Goal: Information Seeking & Learning: Learn about a topic

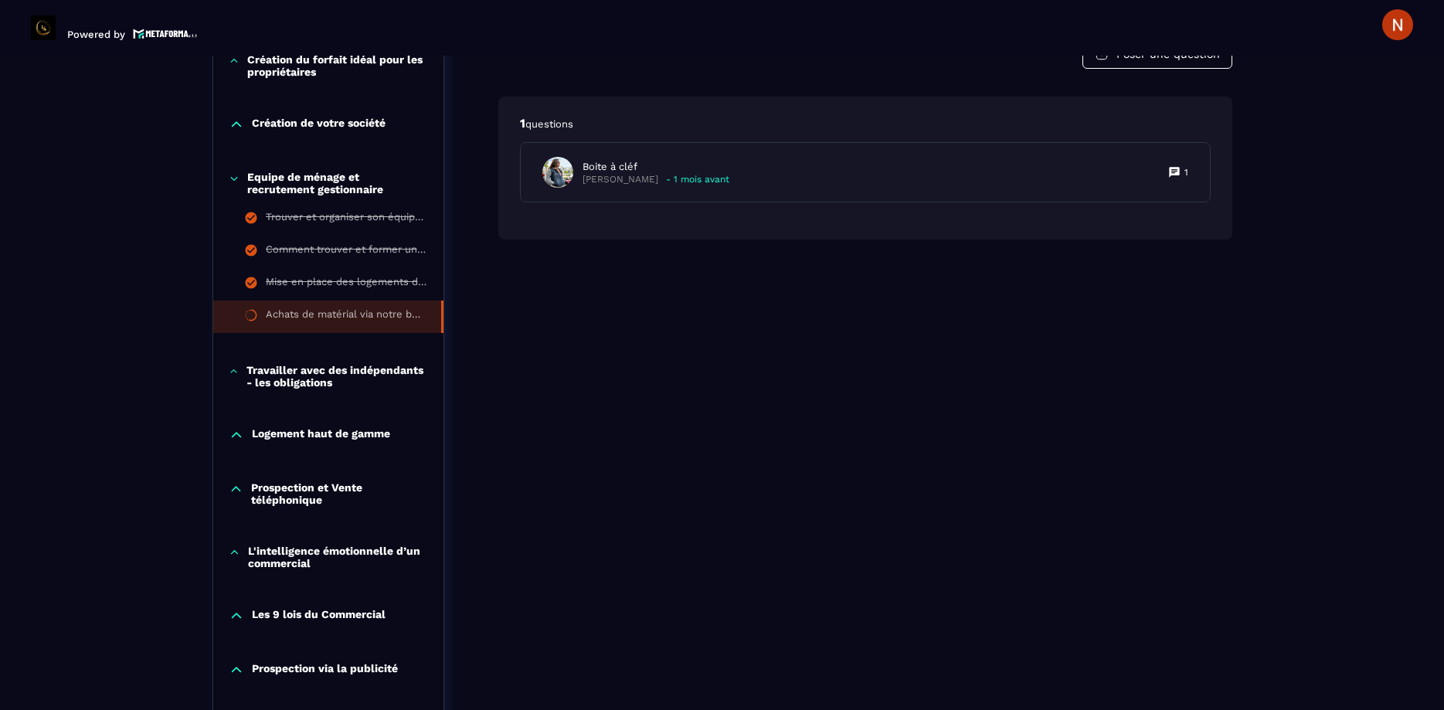
scroll to position [777, 0]
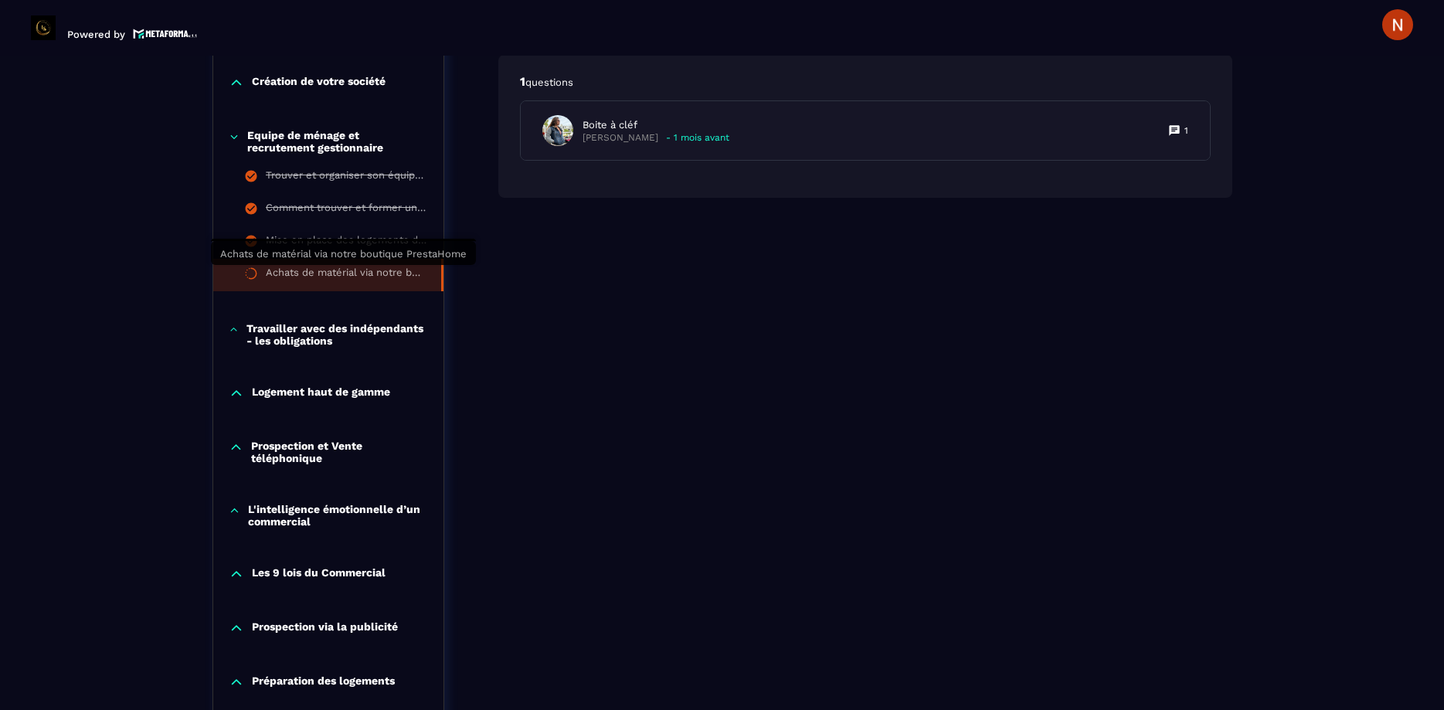
click at [312, 270] on div "Achats de matérial via notre boutique PrestaHome" at bounding box center [346, 274] width 160 height 17
click at [387, 277] on div "Achats de matérial via notre boutique PrestaHome" at bounding box center [346, 274] width 160 height 17
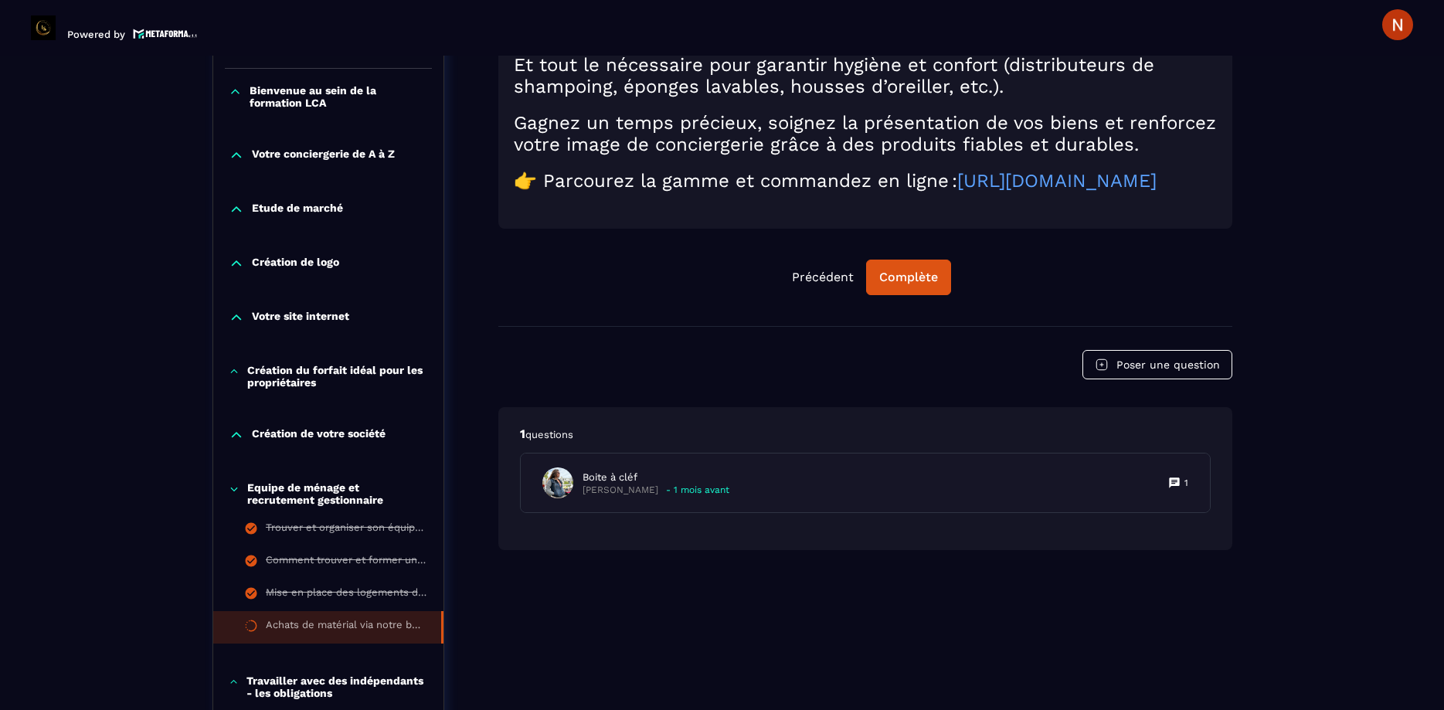
scroll to position [440, 0]
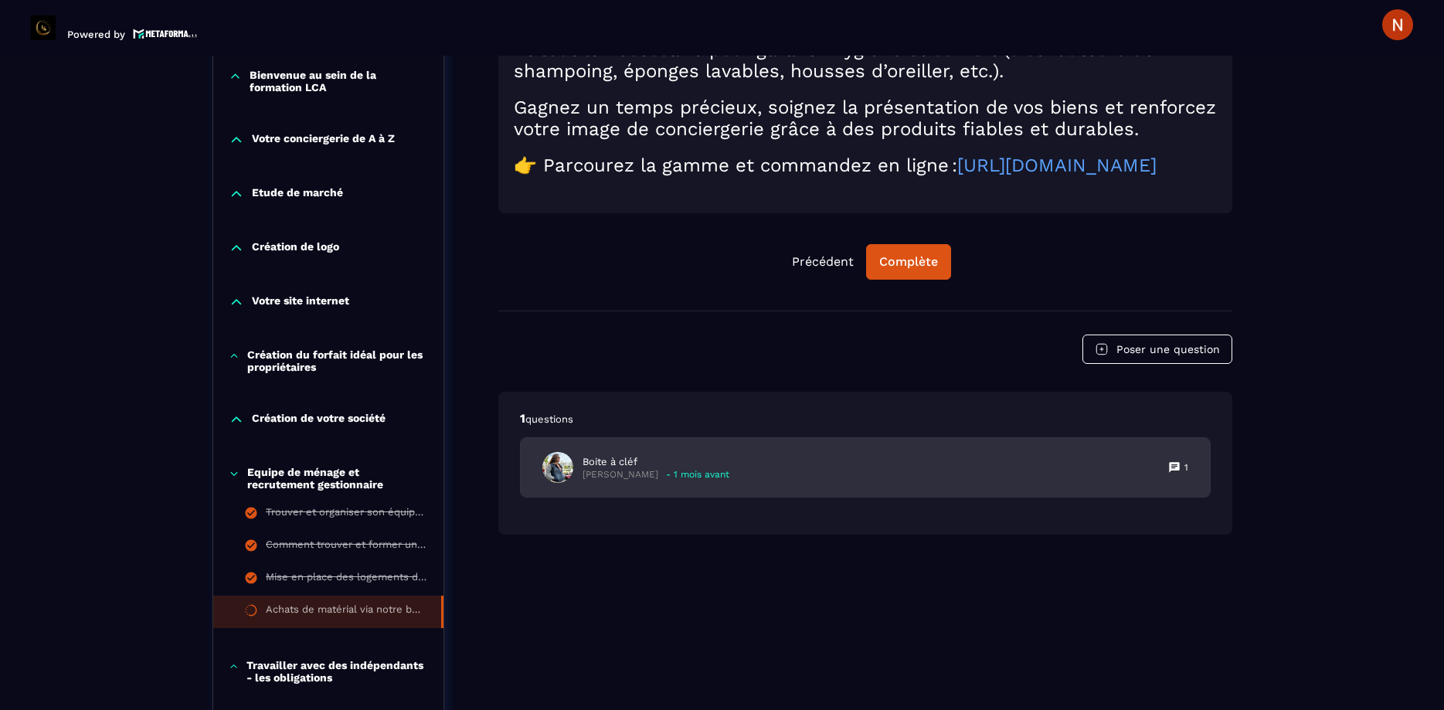
click at [618, 455] on p "Boite à cléf" at bounding box center [655, 462] width 147 height 14
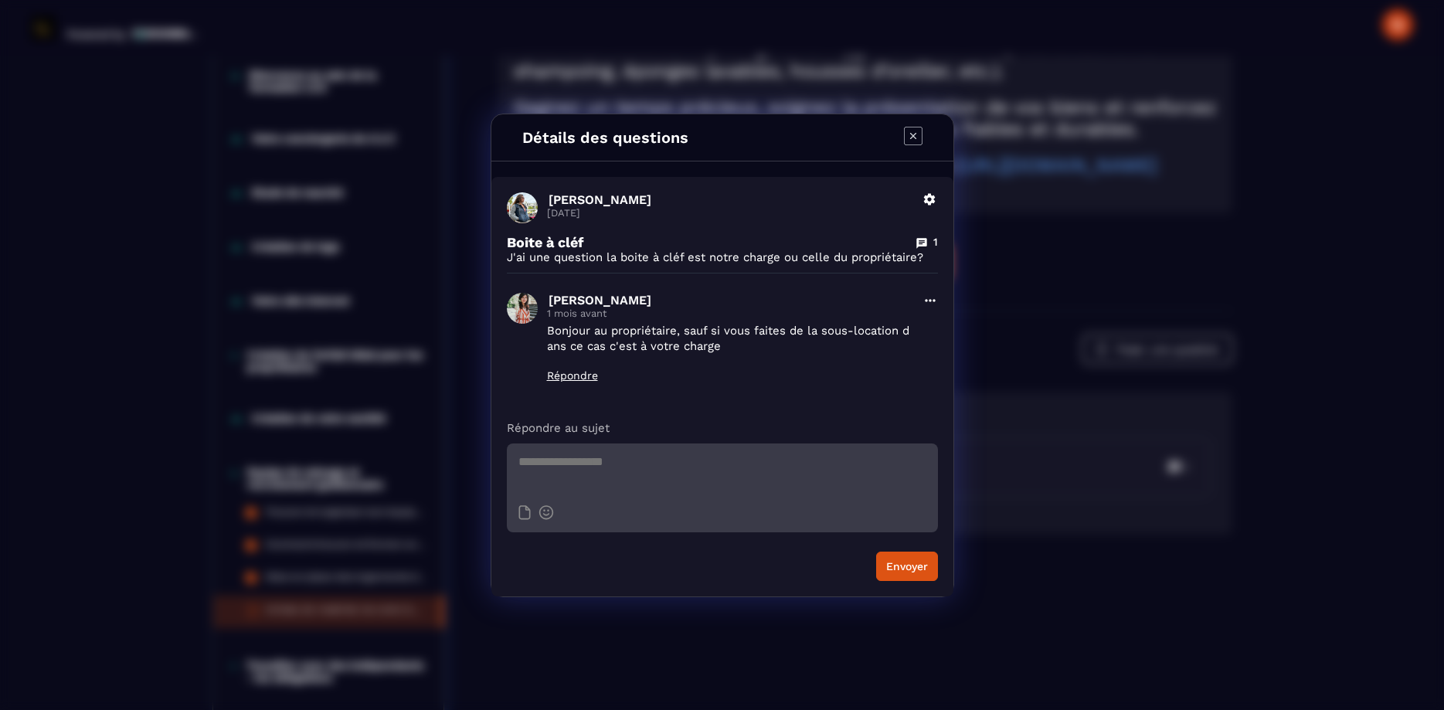
click at [915, 128] on icon "Modal window" at bounding box center [913, 136] width 19 height 19
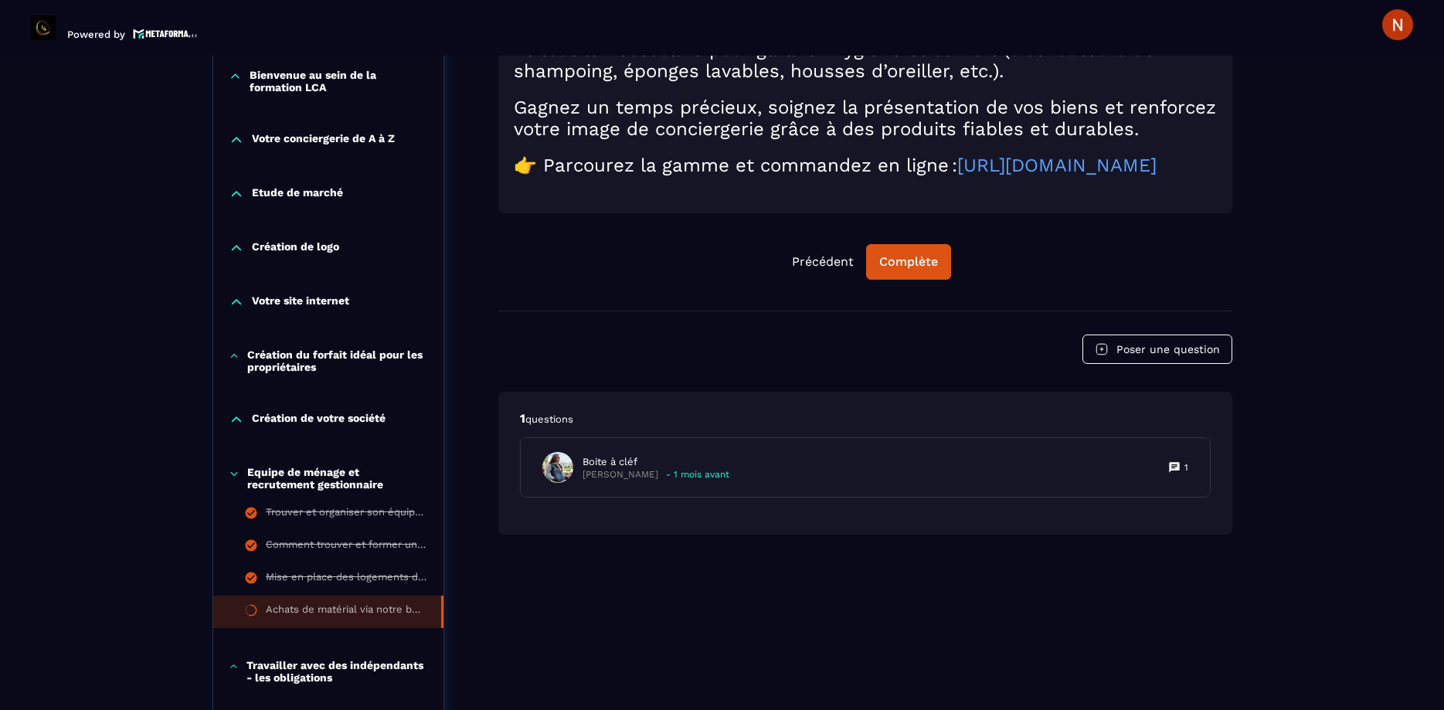
drag, startPoint x: 963, startPoint y: 134, endPoint x: 965, endPoint y: 152, distance: 17.8
click at [965, 154] on h2 "👉 Parcourez la gamme et commandez en ligne : [URL][DOMAIN_NAME]" at bounding box center [865, 165] width 703 height 22
copy h2 "👉 Parcourez la gamme et commandez en ligne : [URL][DOMAIN_NAME]"
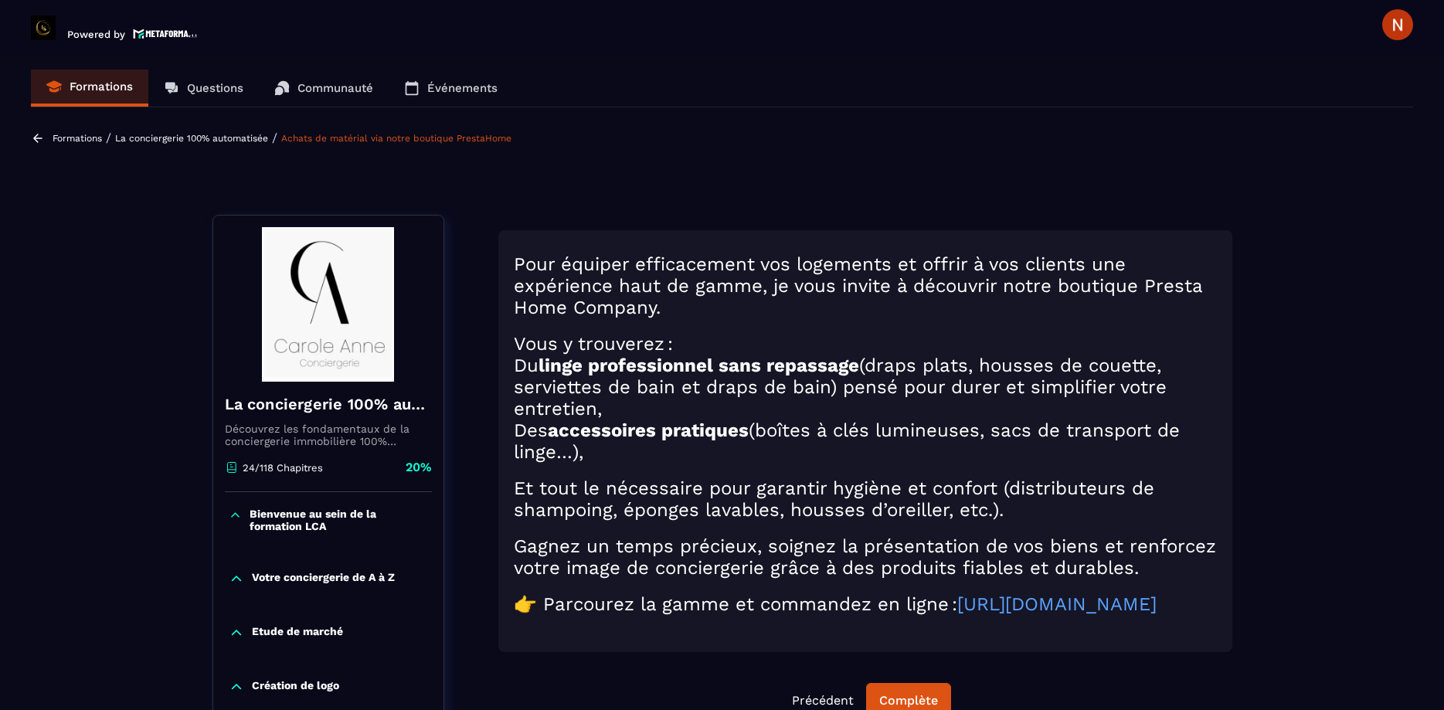
scroll to position [0, 0]
click at [833, 421] on h2 "Des accessoires pratiques (boîtes à clés lumineuses, sacs de transport de linge…" at bounding box center [865, 442] width 703 height 43
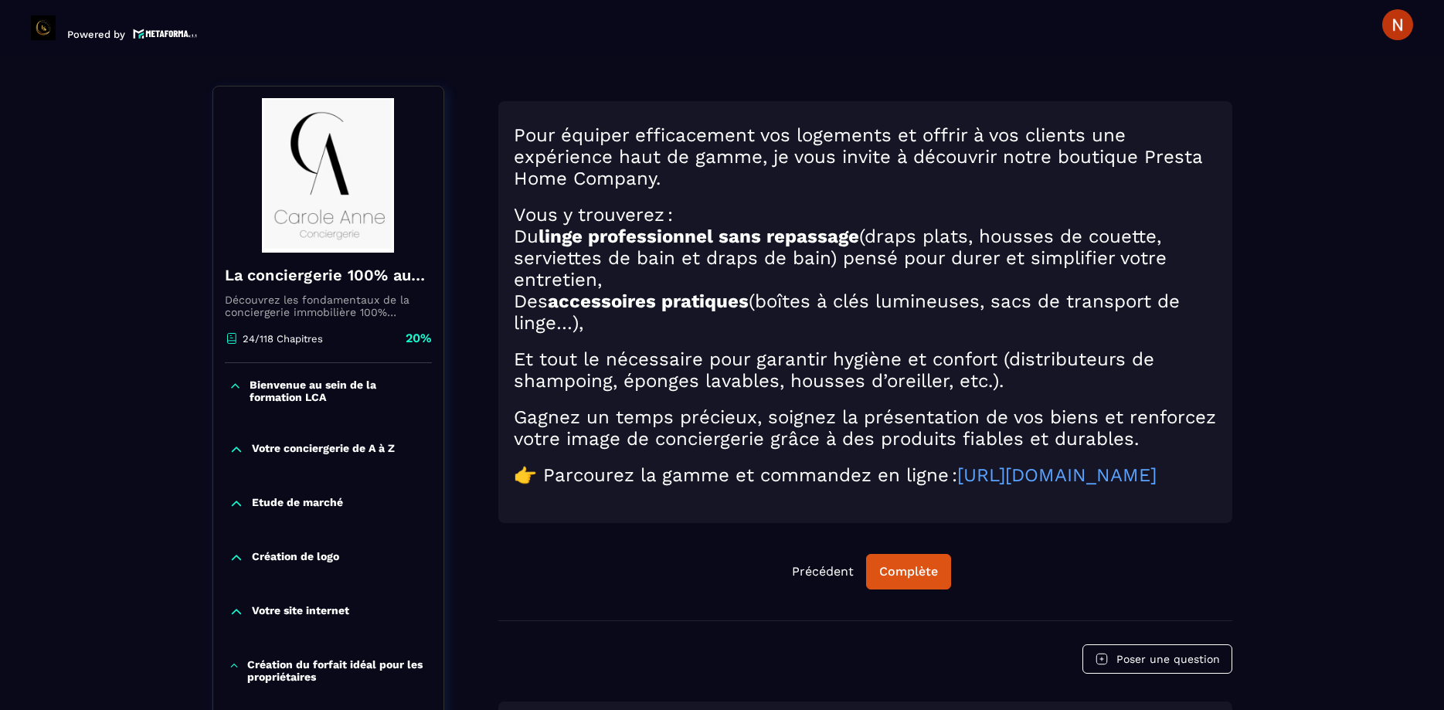
scroll to position [176, 0]
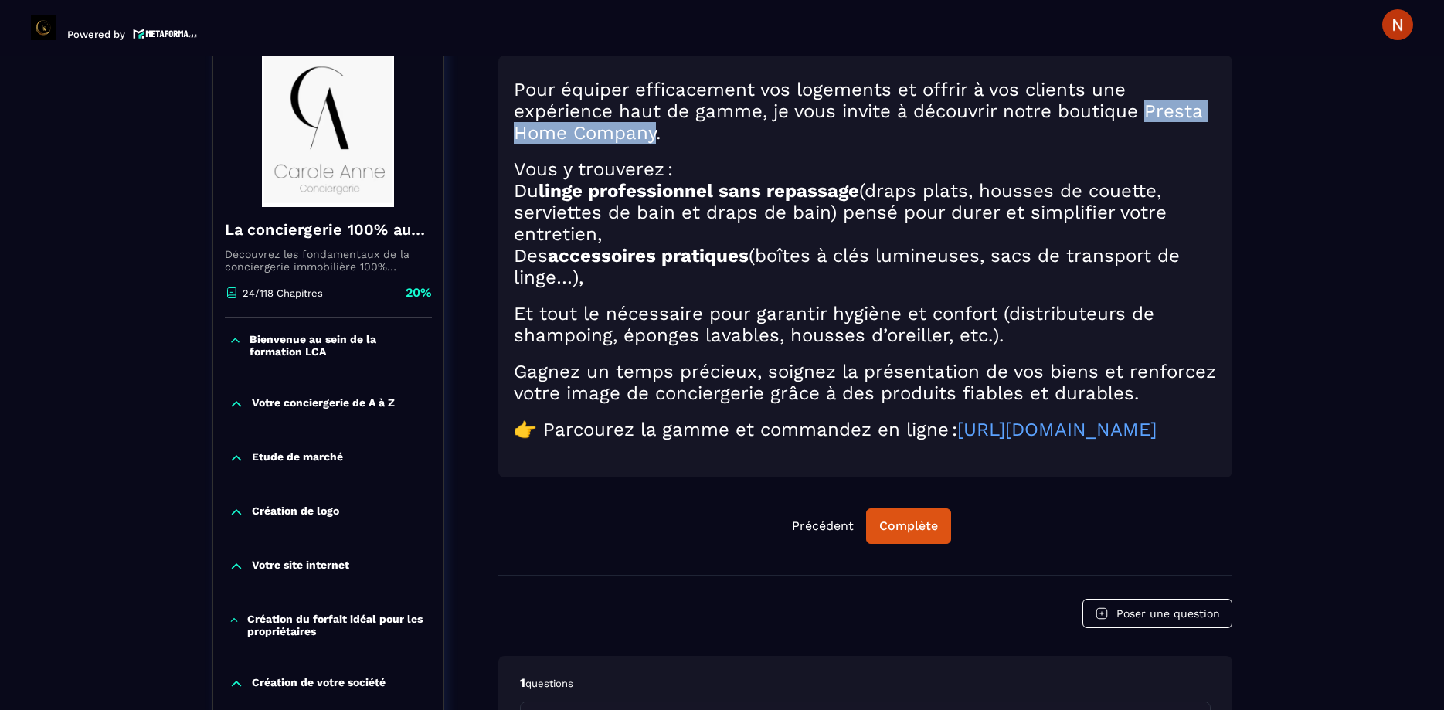
drag, startPoint x: 1149, startPoint y: 114, endPoint x: 657, endPoint y: 137, distance: 493.3
click at [657, 137] on h2 "Pour équiper efficacement vos logements et offrir à vos clients une expérience …" at bounding box center [865, 111] width 703 height 65
copy h2 "Presta Home Company"
click at [626, 522] on div "Précédent Complète" at bounding box center [865, 526] width 734 height 36
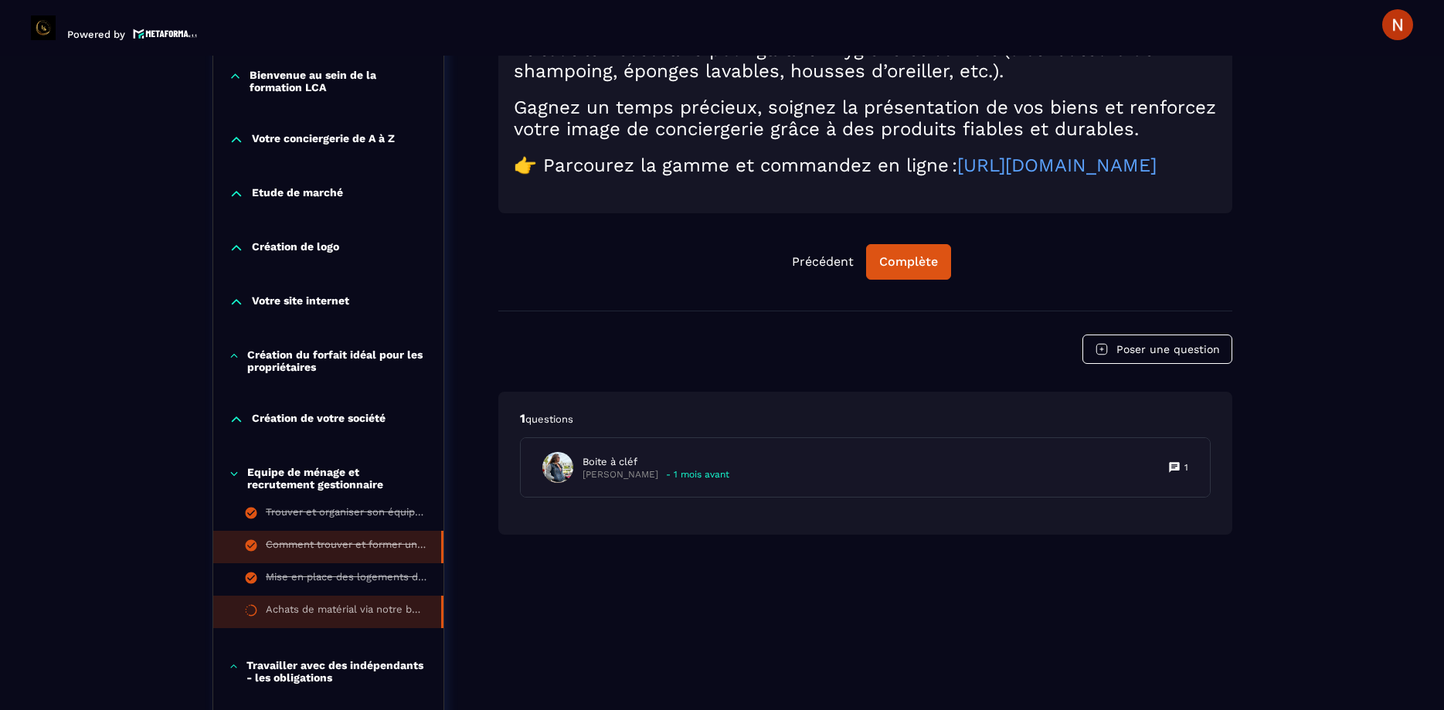
scroll to position [704, 0]
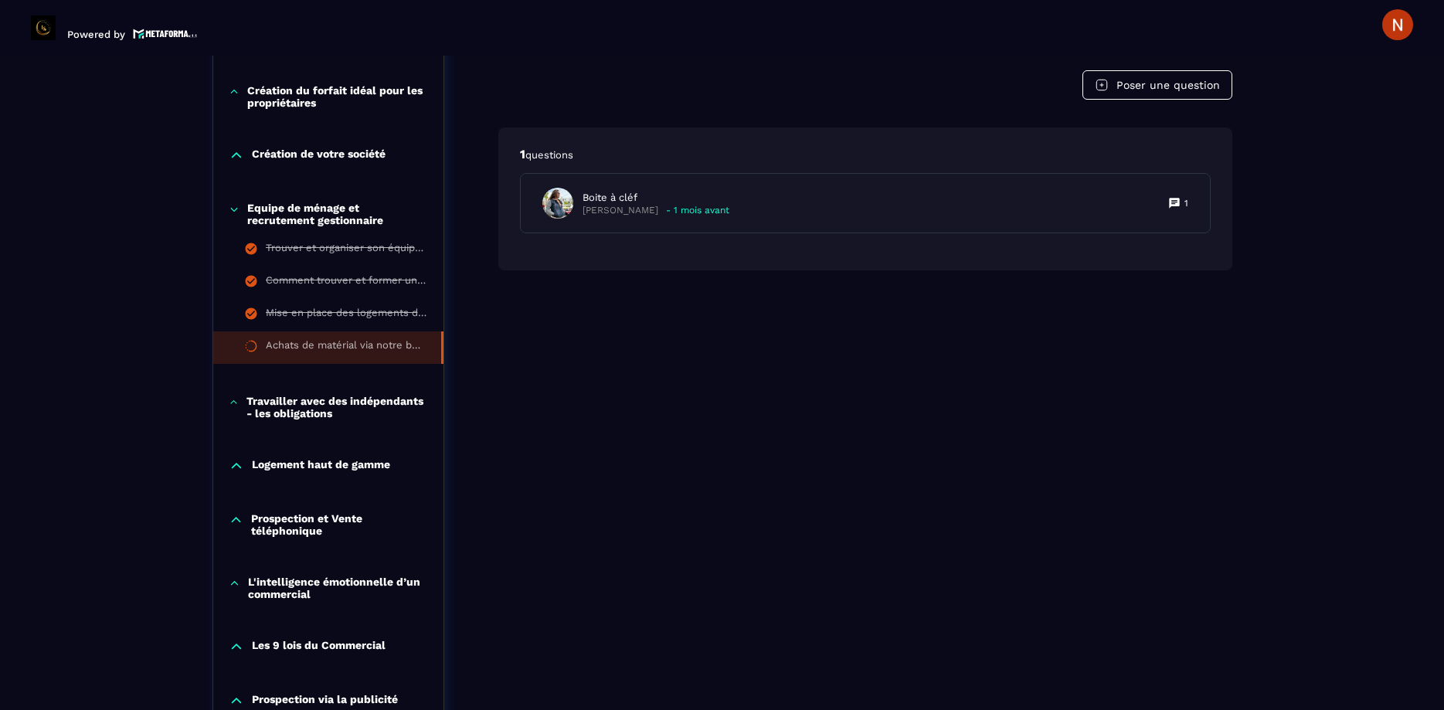
click at [1021, 484] on div "Pour équiper efficacement vos logements et offrir à vos clients une expérience …" at bounding box center [865, 475] width 734 height 1926
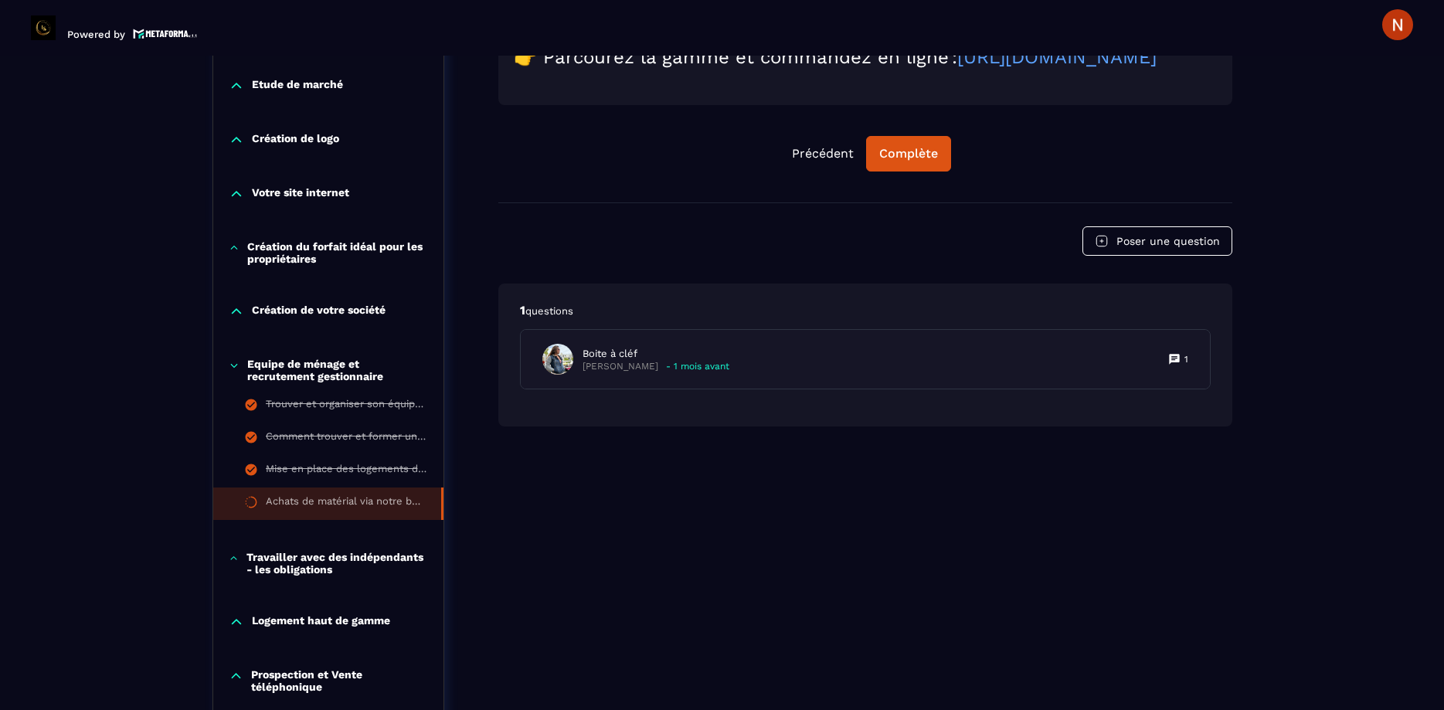
scroll to position [440, 0]
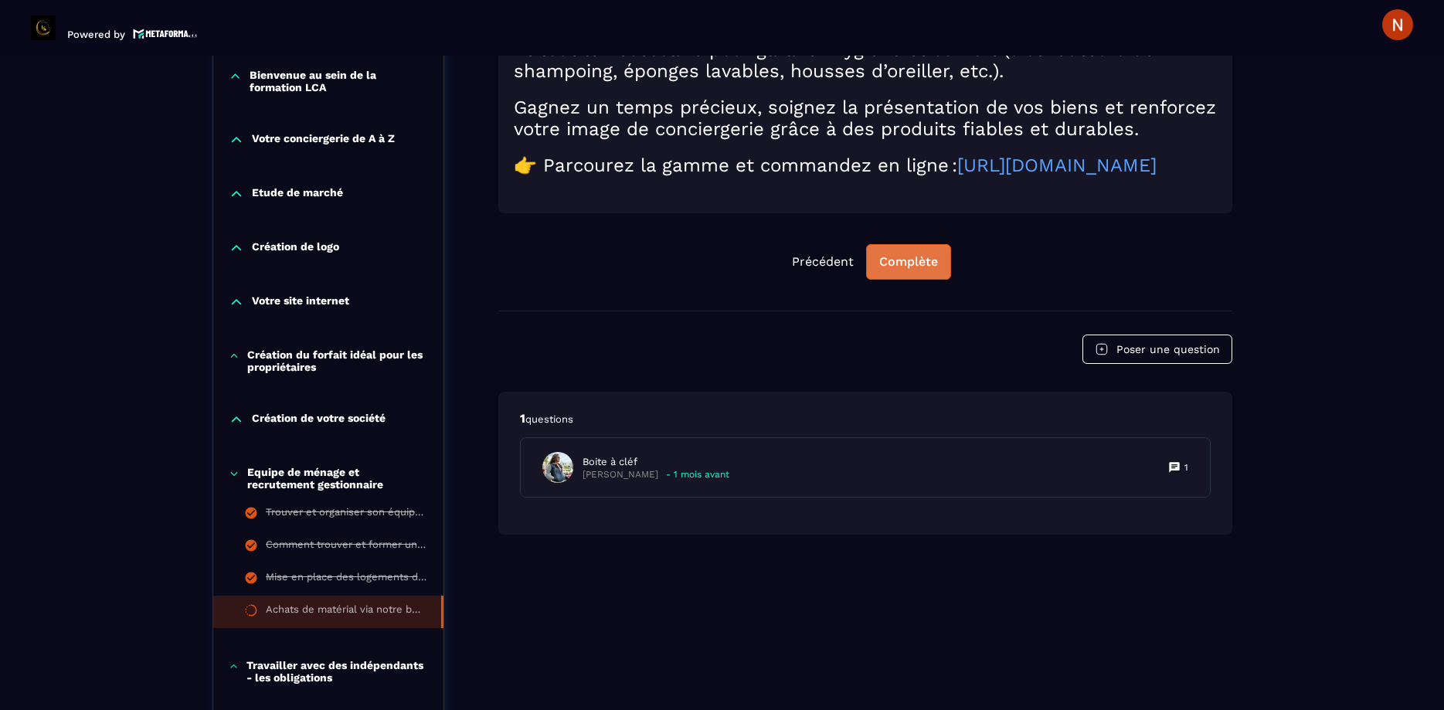
click at [911, 254] on div "Complète" at bounding box center [908, 261] width 59 height 15
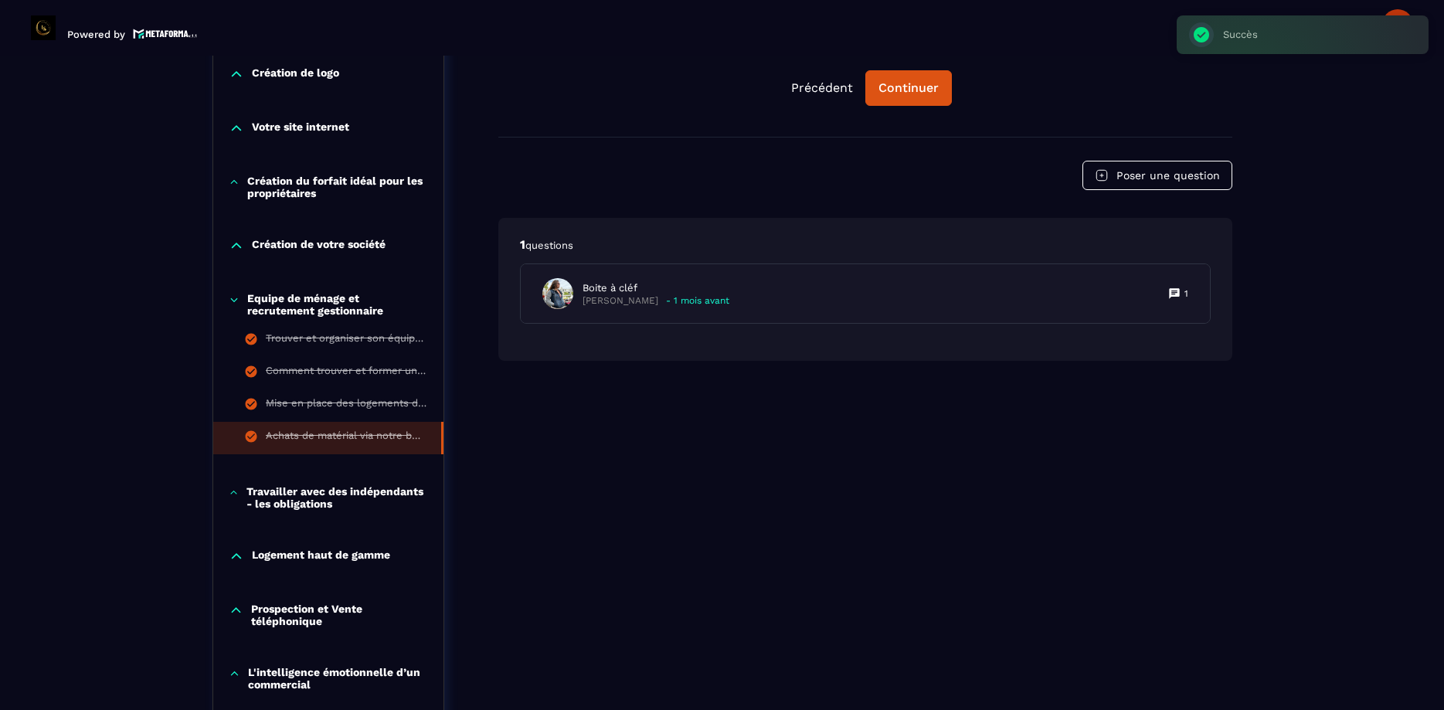
scroll to position [616, 0]
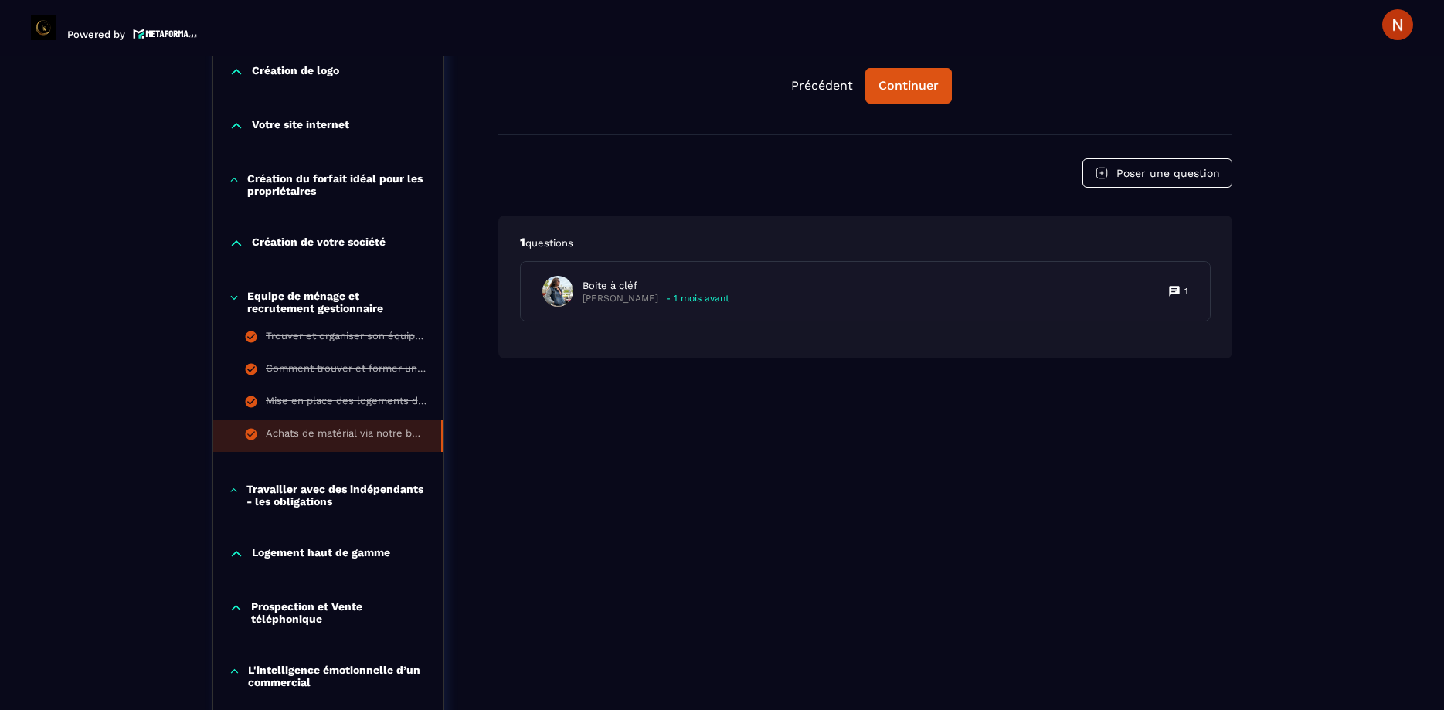
click at [232, 490] on icon at bounding box center [234, 490] width 11 height 15
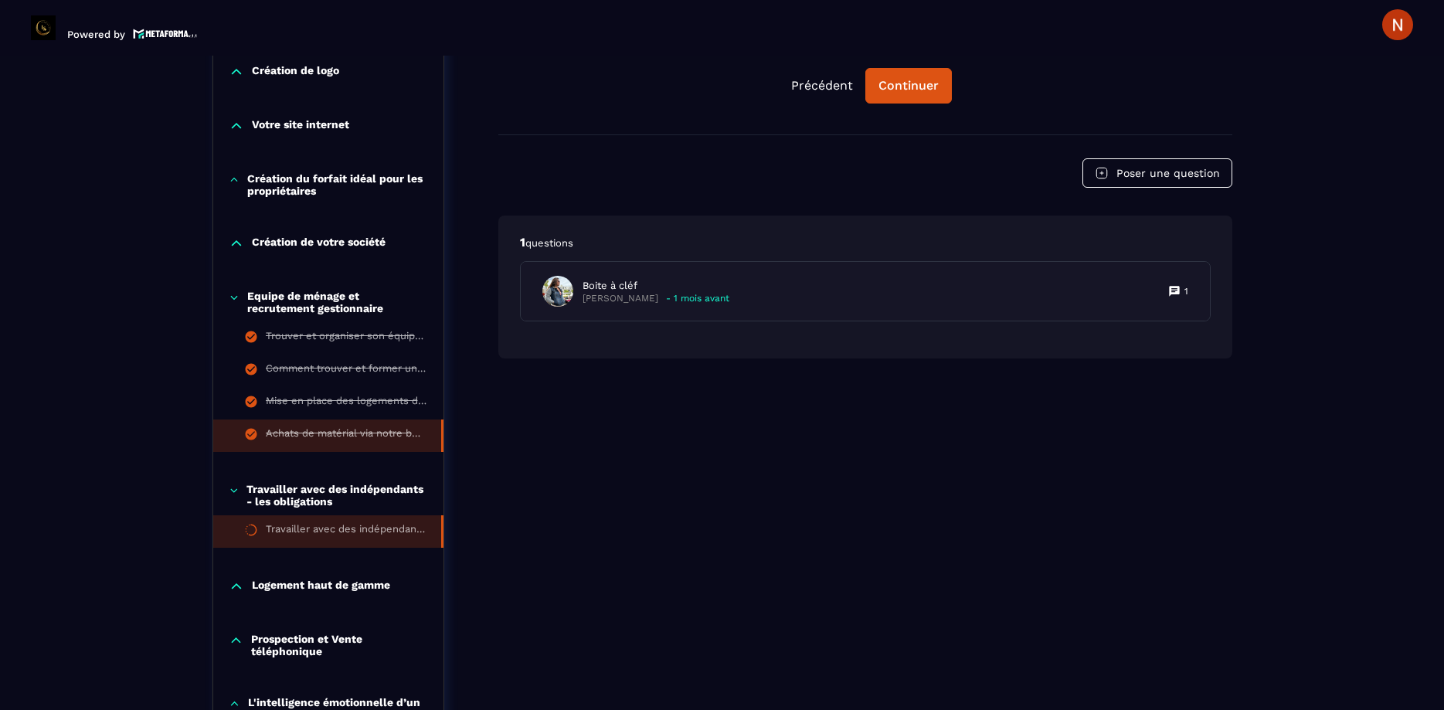
click at [357, 528] on div "Travailler avec des indépendants - les obligations" at bounding box center [346, 531] width 160 height 17
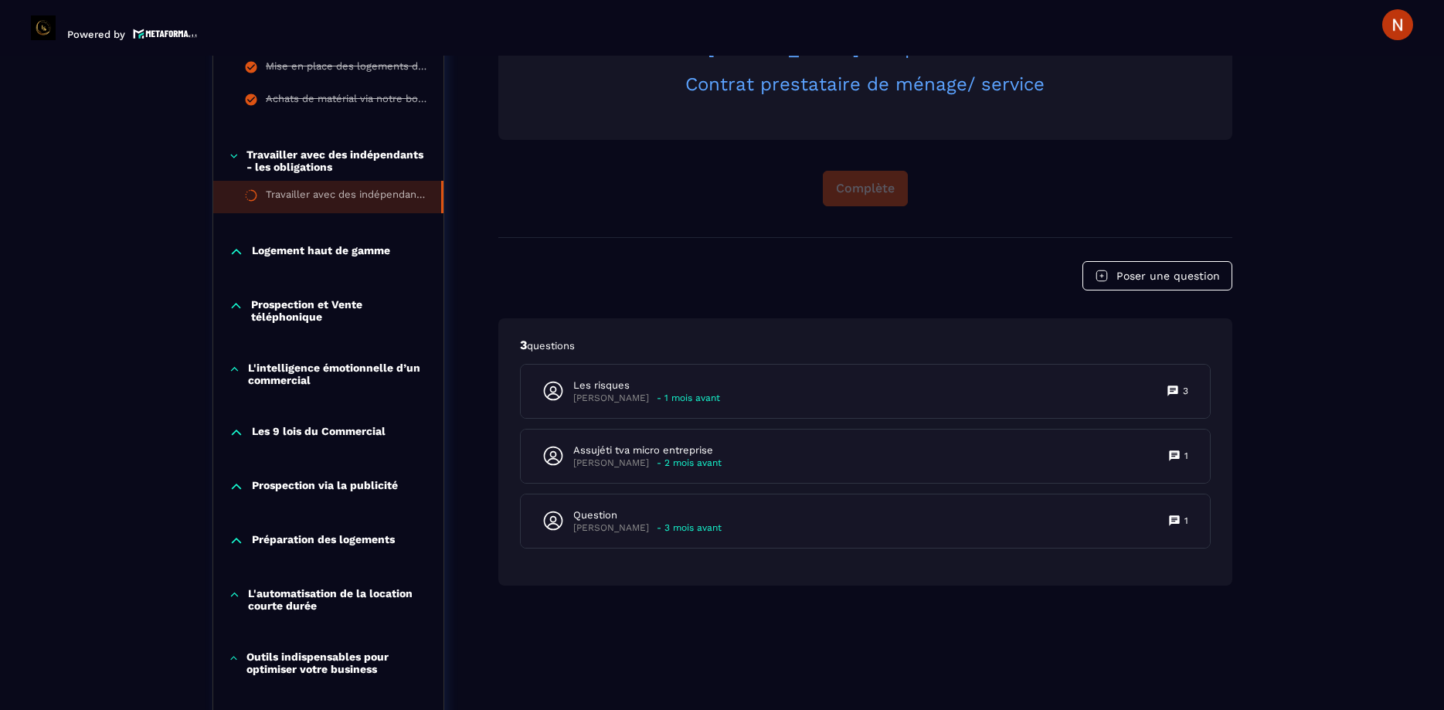
scroll to position [953, 0]
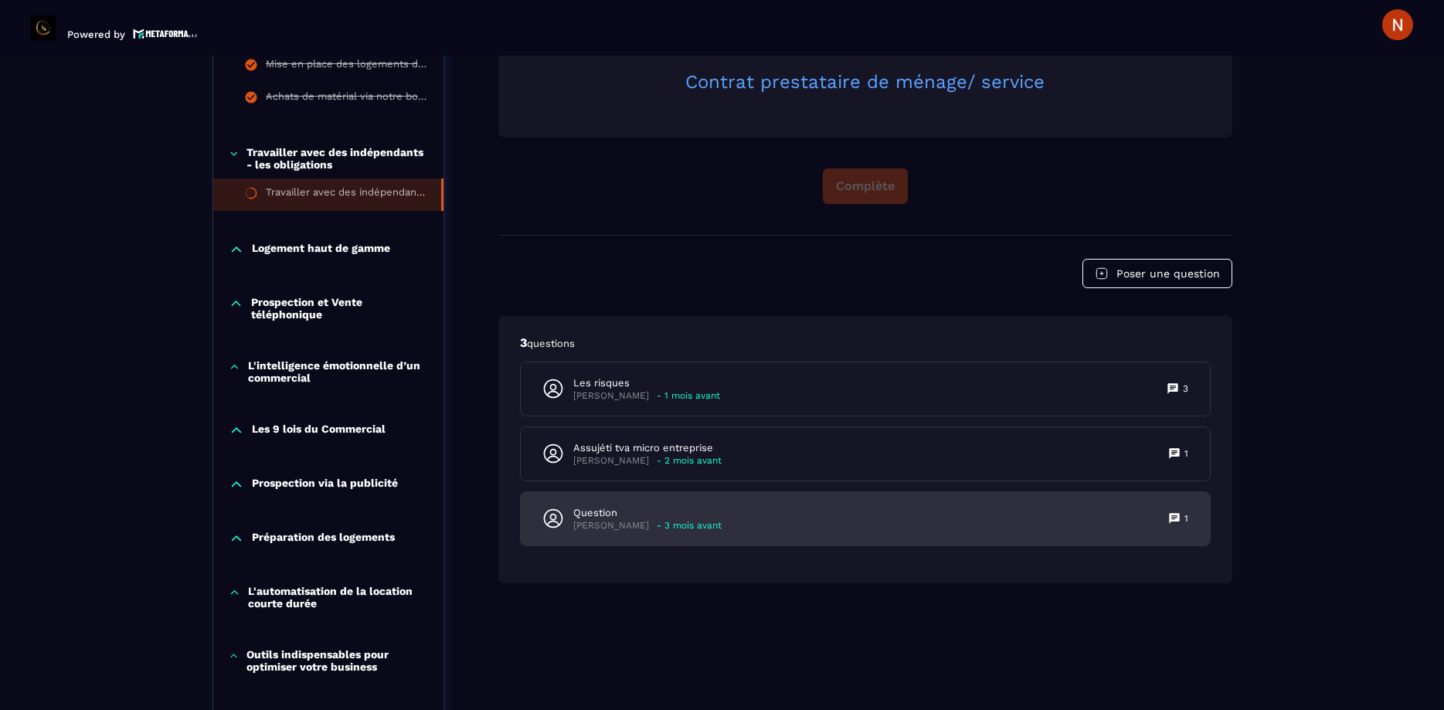
click at [650, 506] on p "Question" at bounding box center [647, 513] width 148 height 14
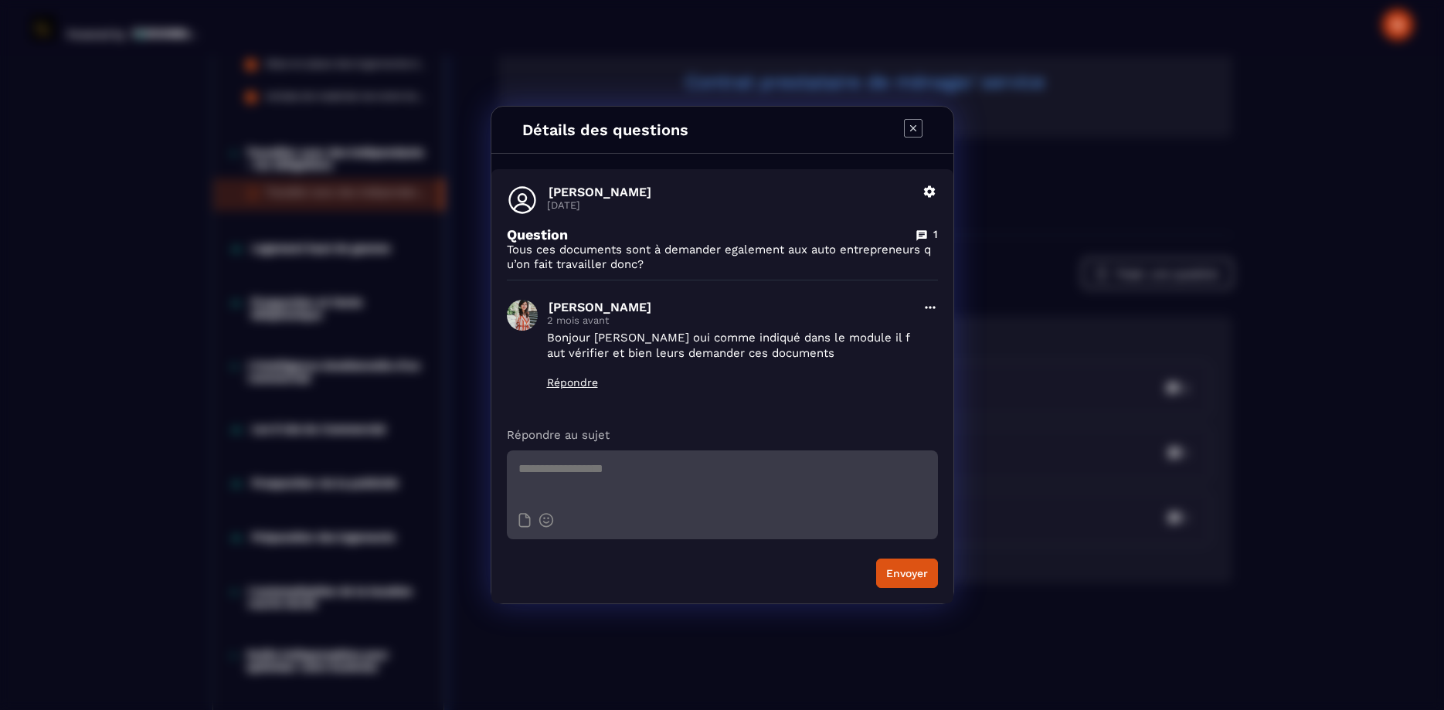
click at [912, 127] on icon "Modal window" at bounding box center [913, 128] width 19 height 19
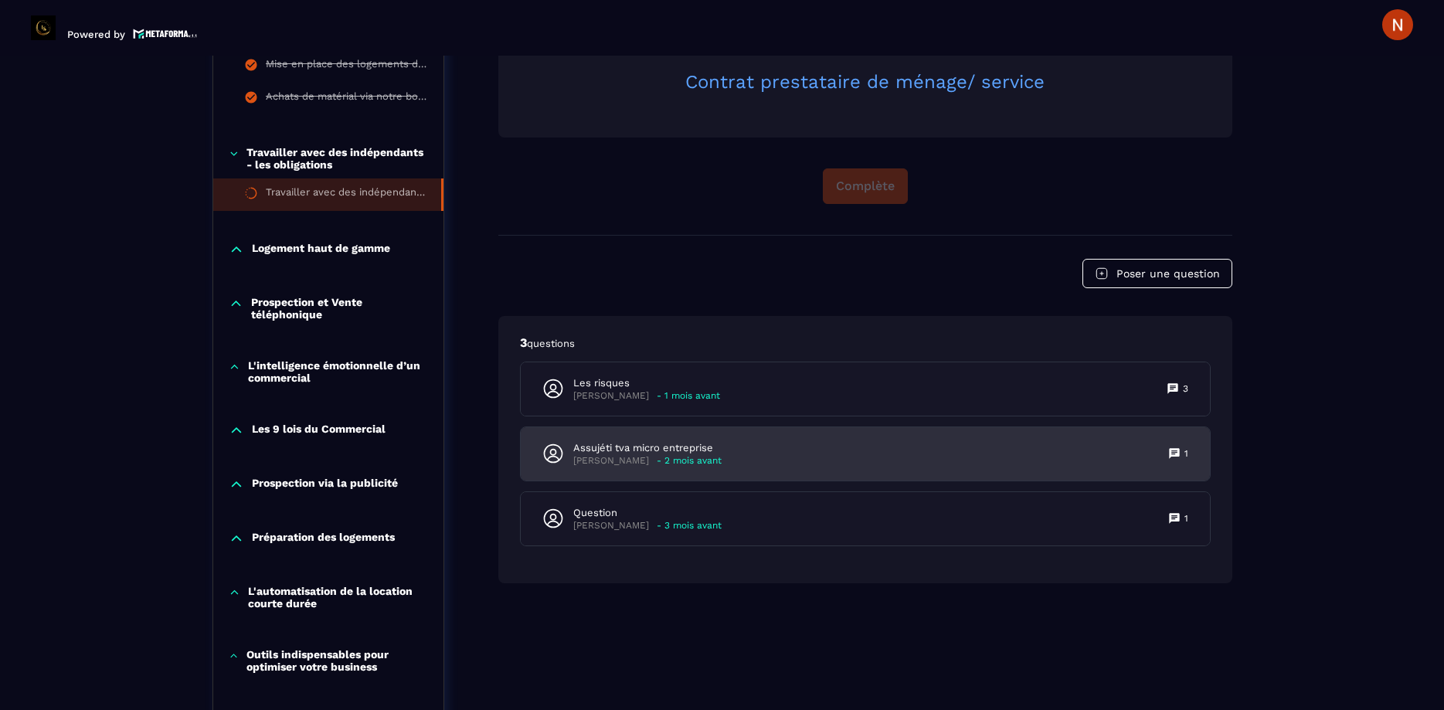
click at [599, 441] on p "Assujéti tva micro entreprise" at bounding box center [647, 448] width 148 height 14
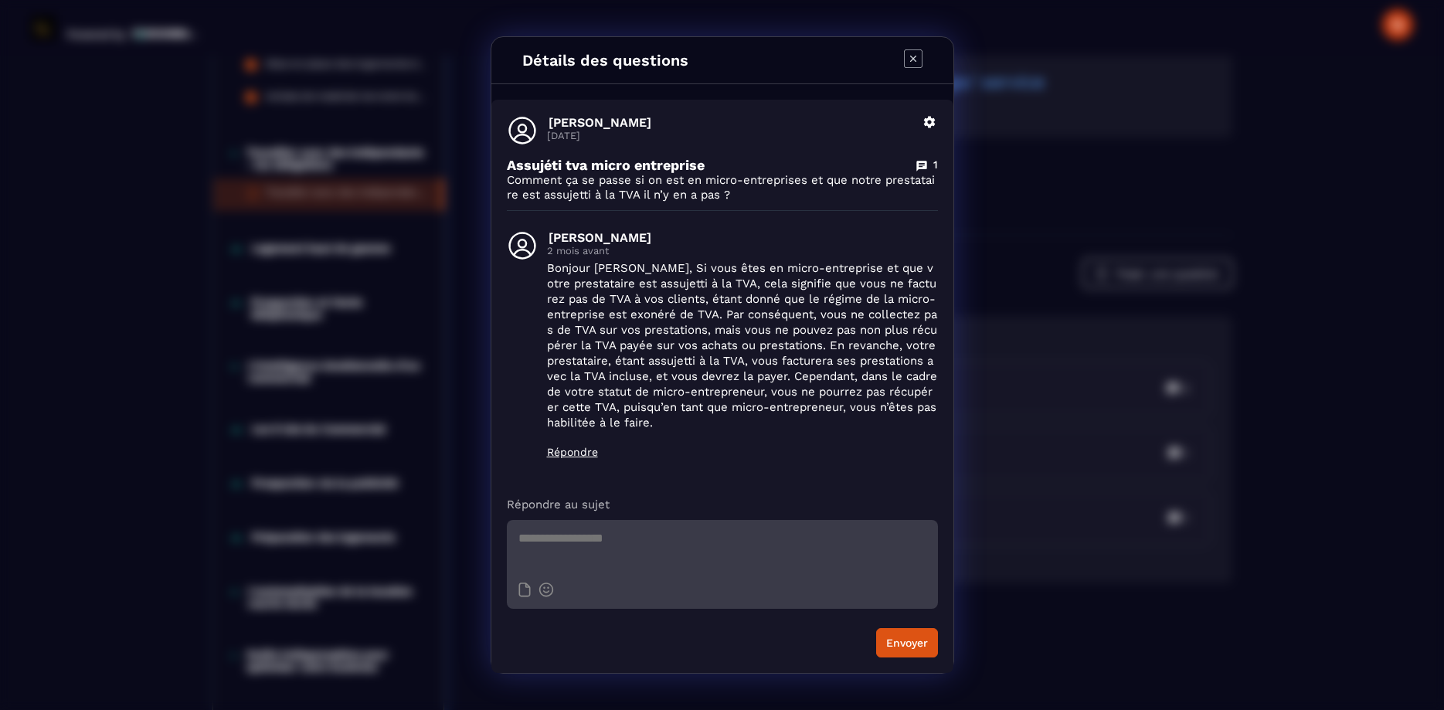
click at [914, 56] on icon "Modal window" at bounding box center [913, 58] width 19 height 19
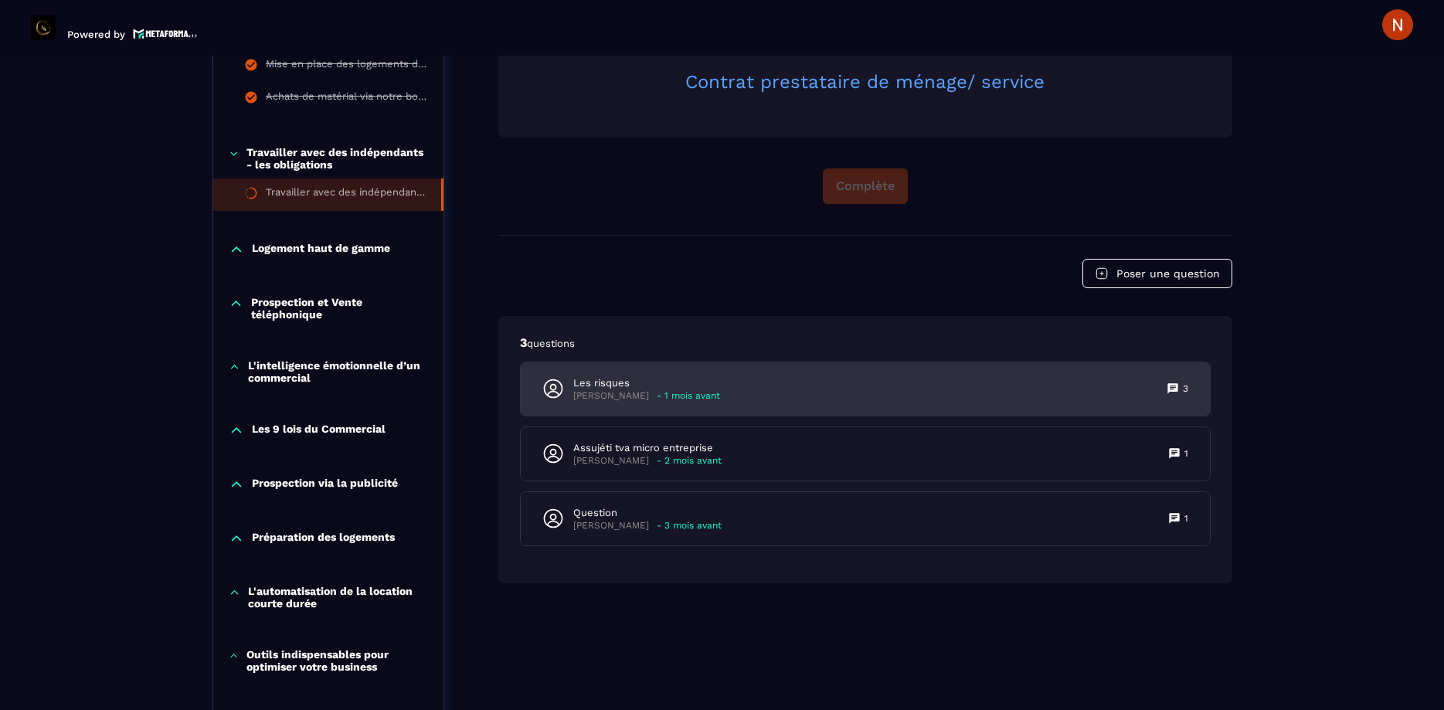
click at [596, 376] on p "Les risques" at bounding box center [646, 383] width 147 height 14
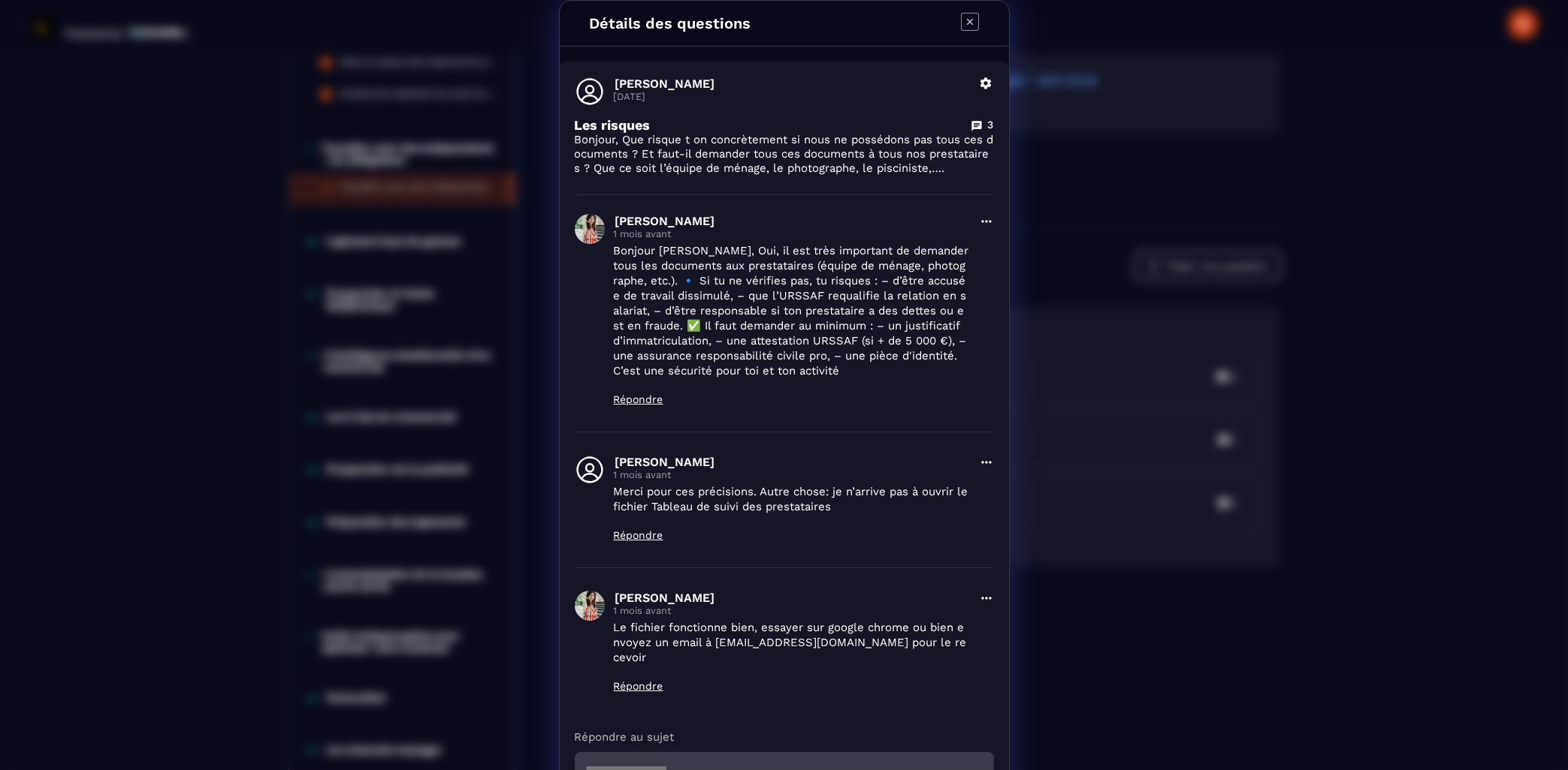
scroll to position [5, 0]
click at [972, 18] on icon "Modal window" at bounding box center [970, 21] width 18 height 18
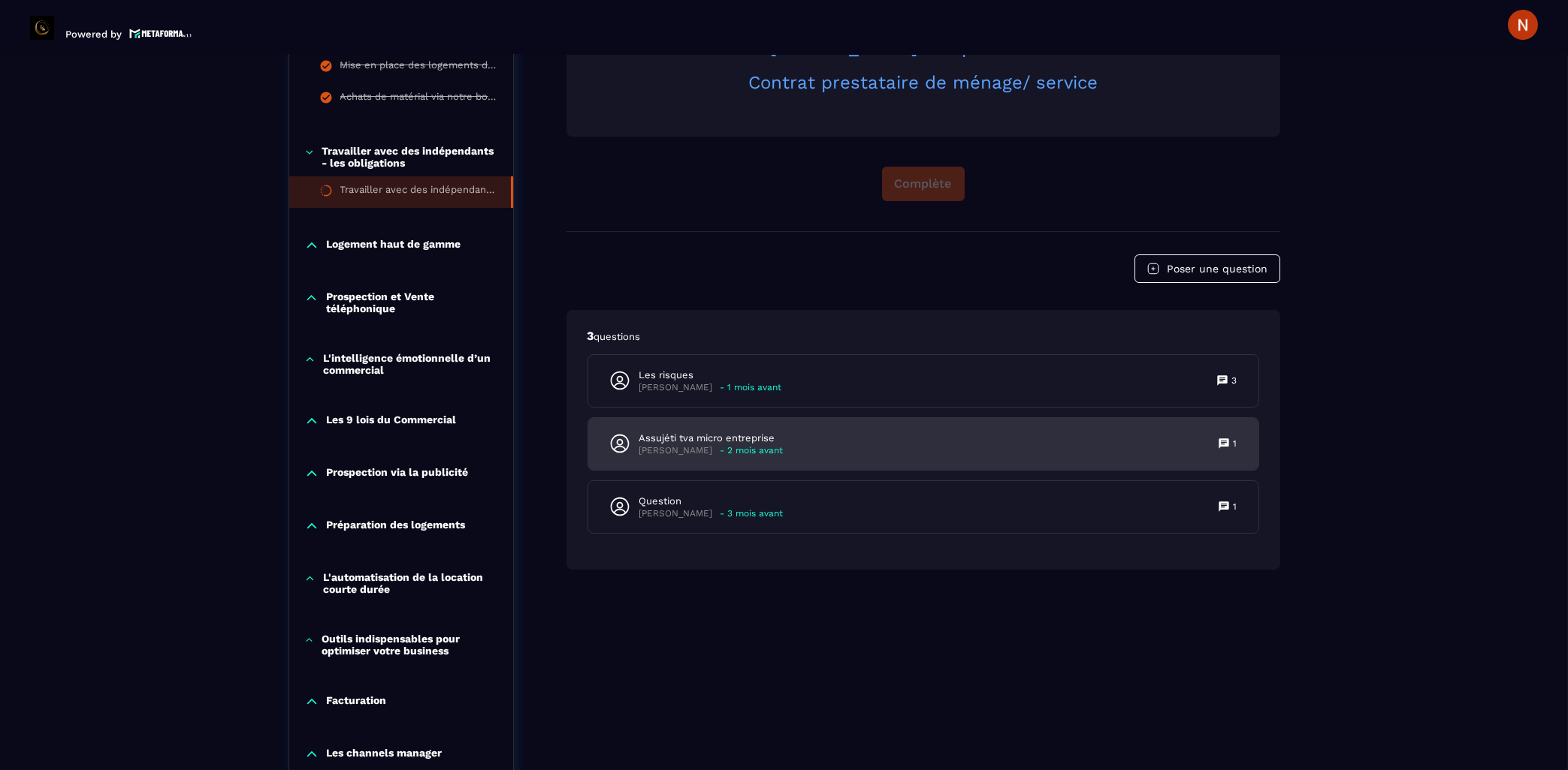
click at [668, 432] on p "Assujéti tva micro entreprise" at bounding box center [711, 438] width 144 height 14
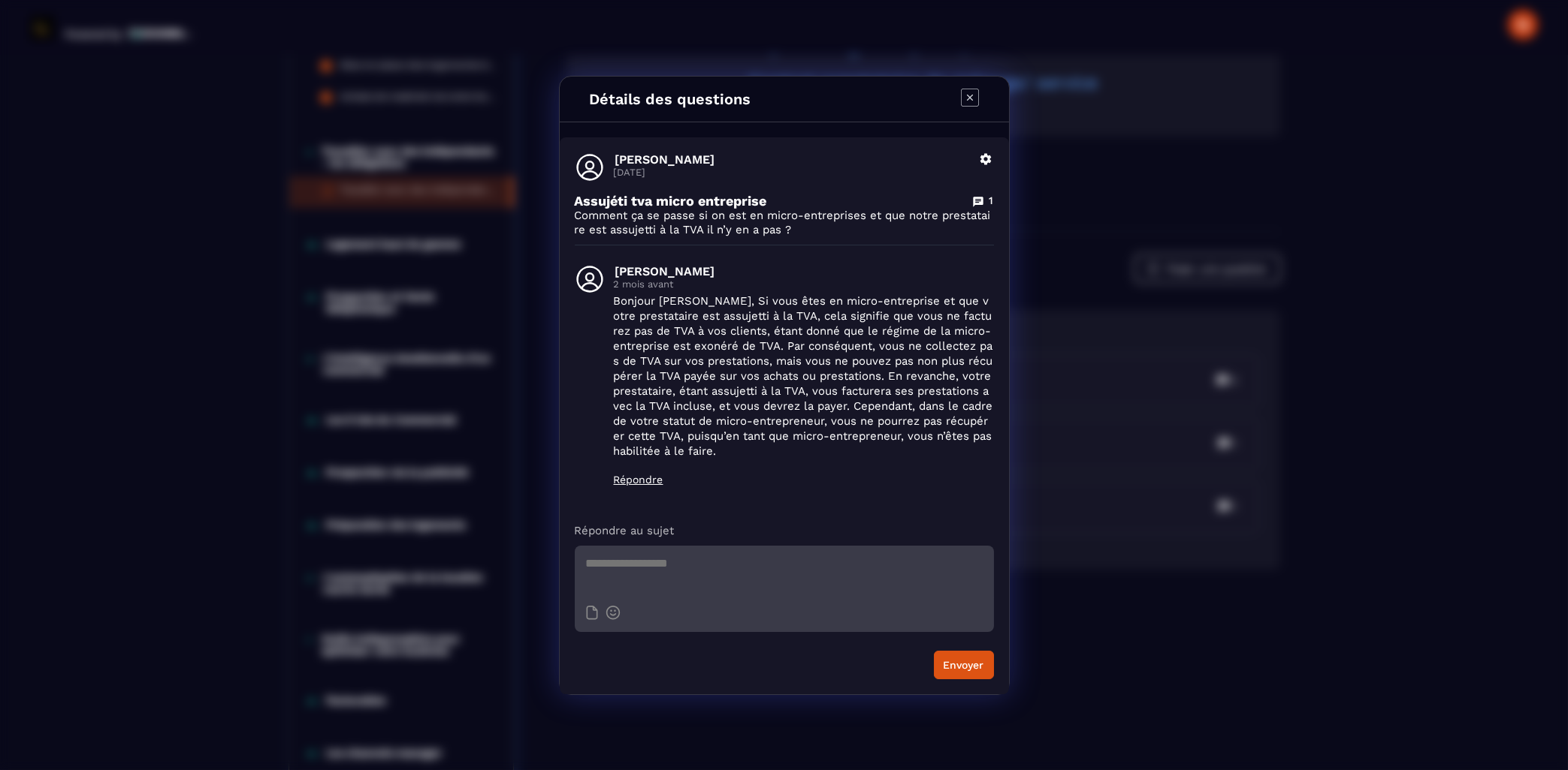
click at [965, 95] on icon "Modal window" at bounding box center [970, 97] width 18 height 18
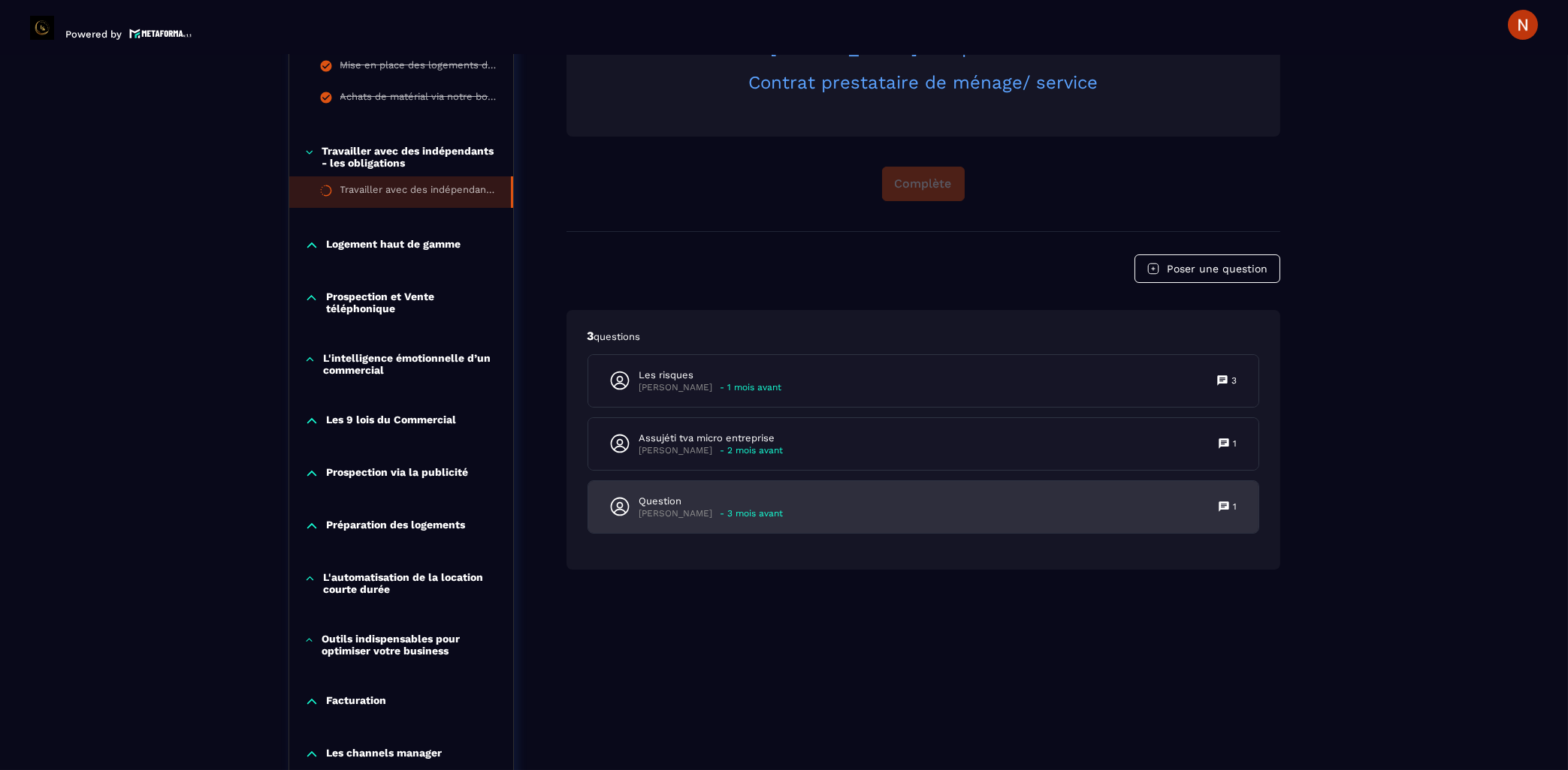
click at [727, 508] on p "- 3 mois avant" at bounding box center [752, 514] width 63 height 12
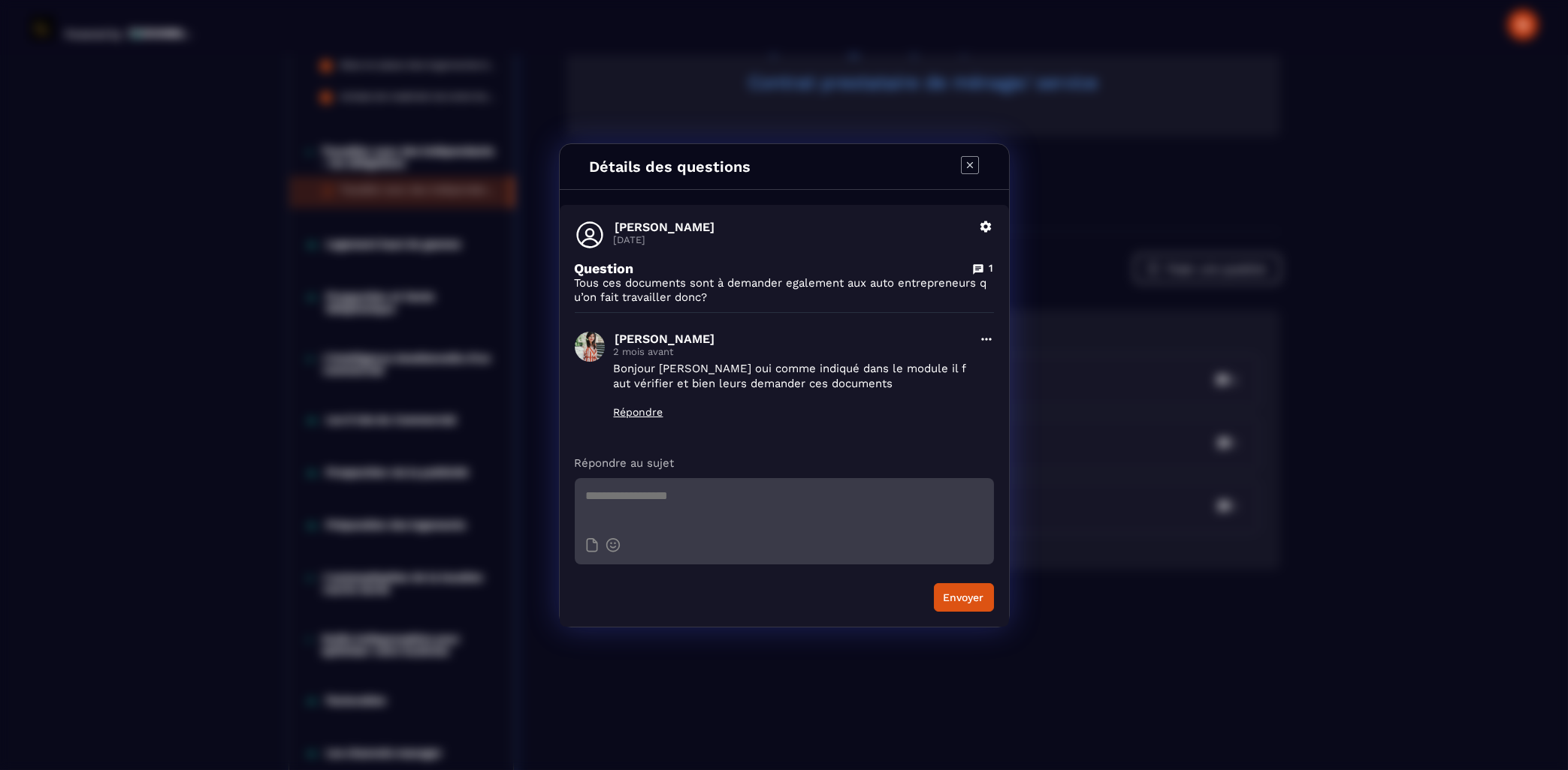
click at [969, 171] on icon "Modal window" at bounding box center [970, 165] width 18 height 18
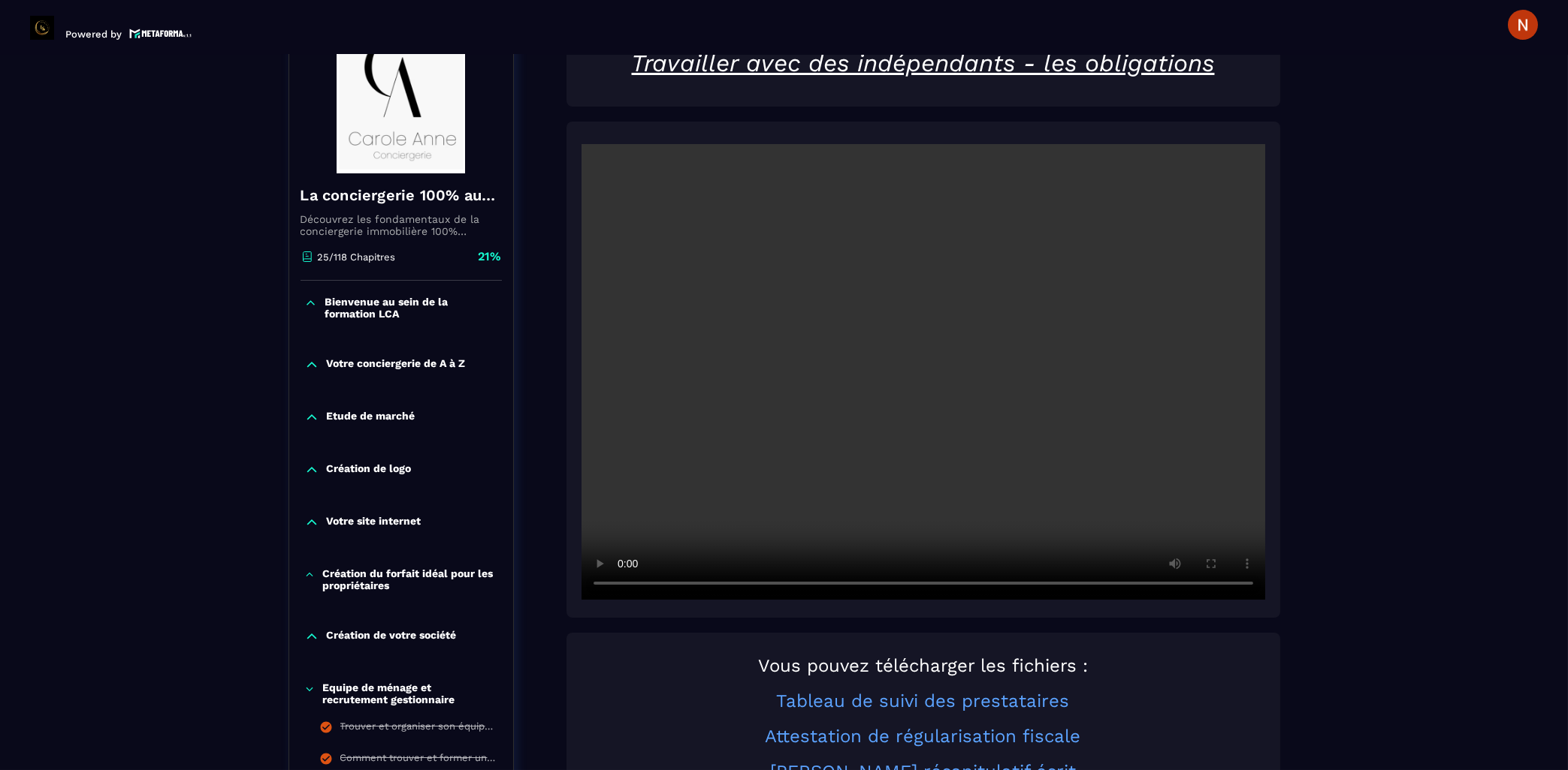
scroll to position [441, 0]
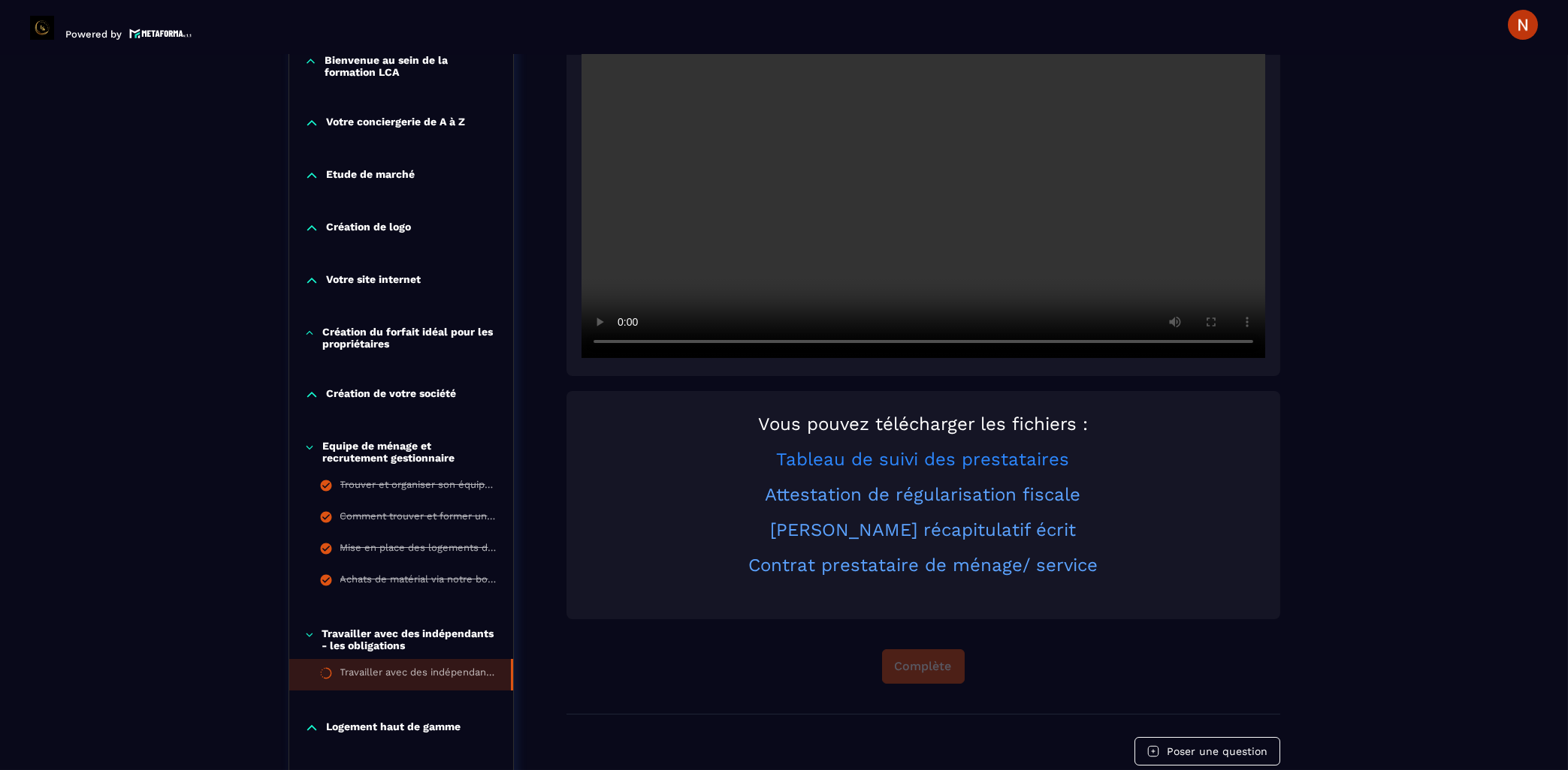
click at [848, 449] on link "Tableau de suivi des prestataires" at bounding box center [923, 460] width 293 height 21
click at [866, 484] on link "Attestation de régularisation fiscale" at bounding box center [923, 495] width 315 height 21
click at [962, 519] on link "[PERSON_NAME] récapitulatif écrit" at bounding box center [923, 530] width 305 height 21
click at [936, 555] on link "Contrat prestataire de ménage/ service" at bounding box center [922, 566] width 349 height 21
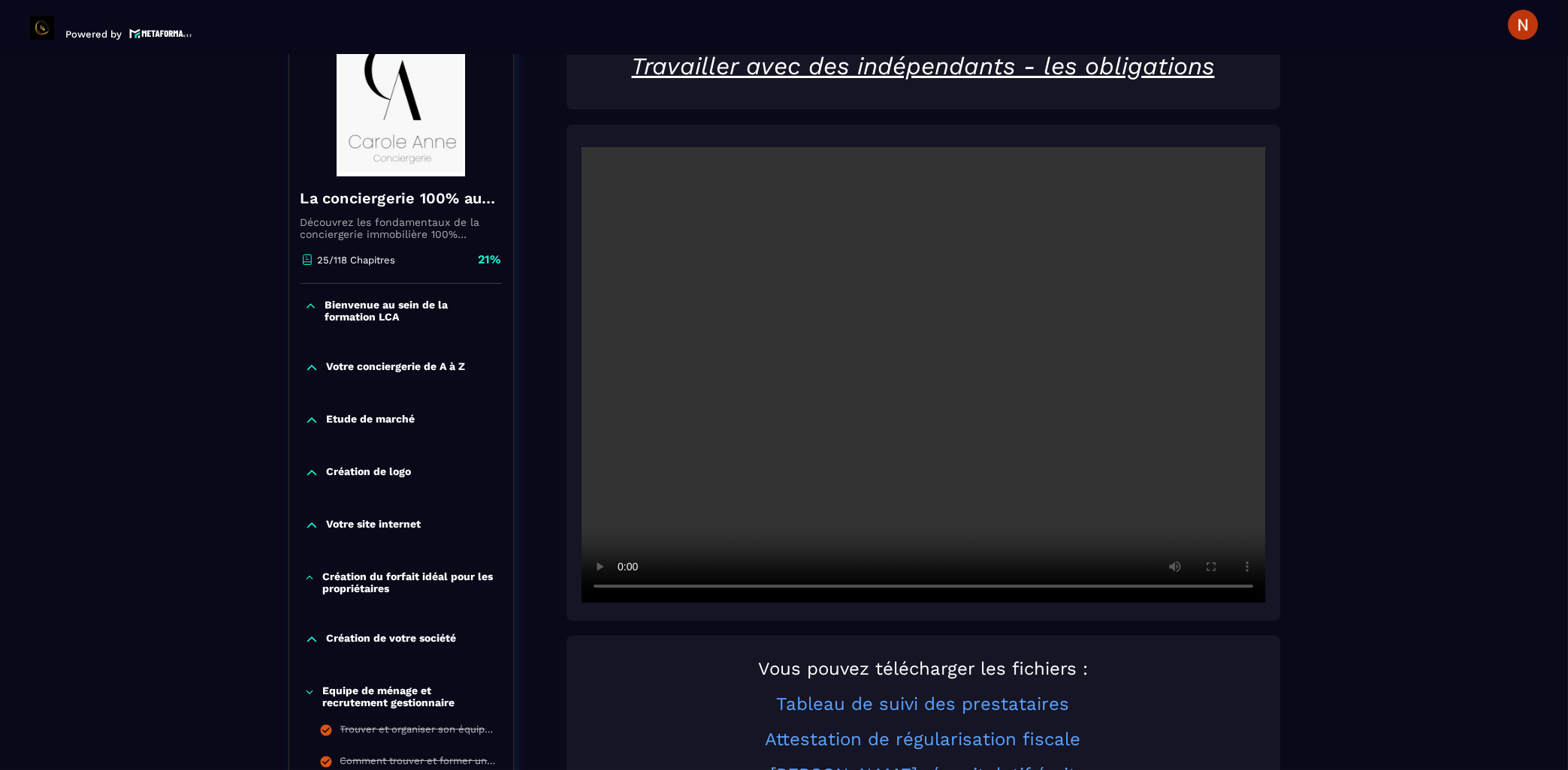
scroll to position [199, 0]
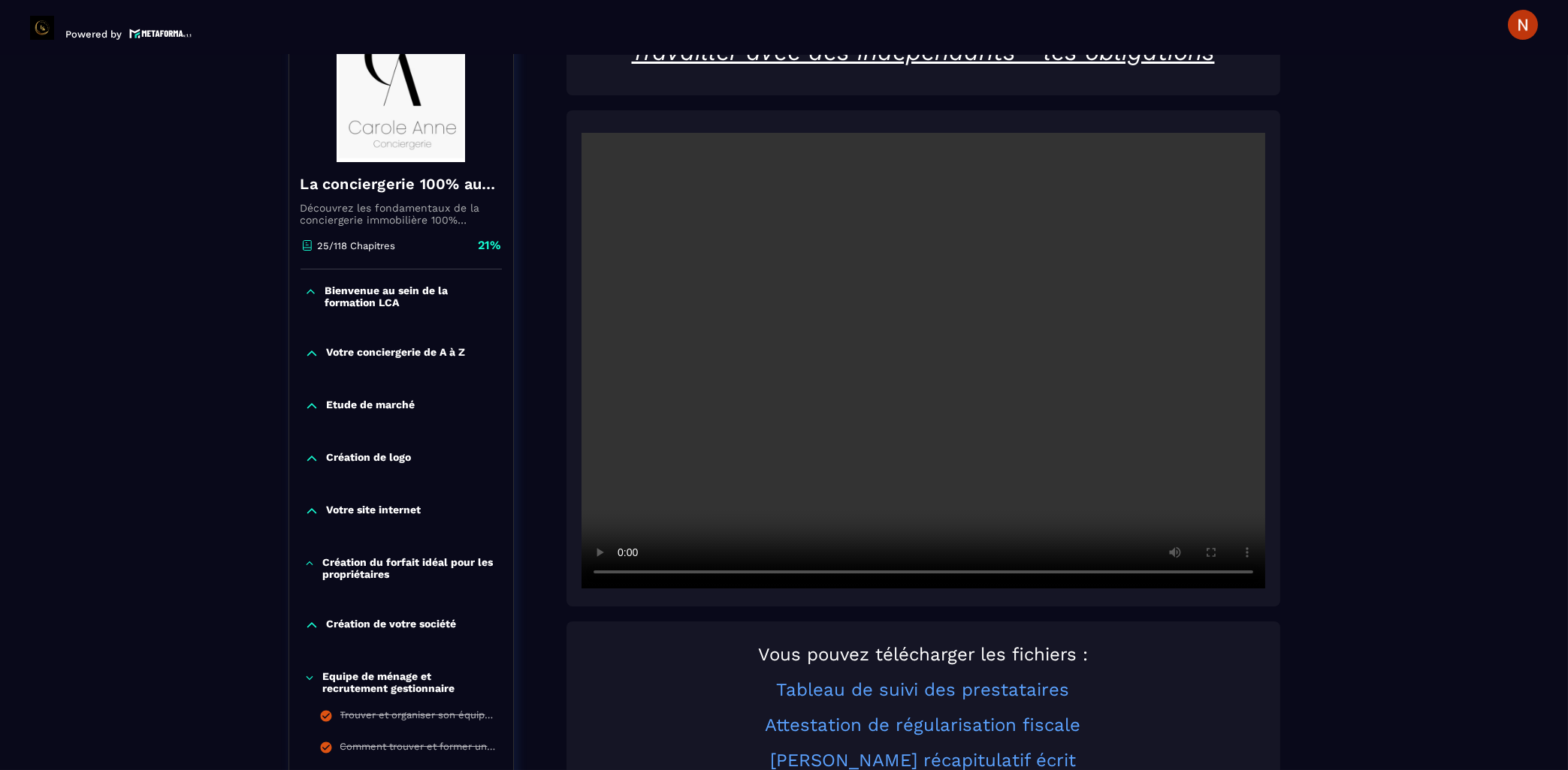
scroll to position [280, 0]
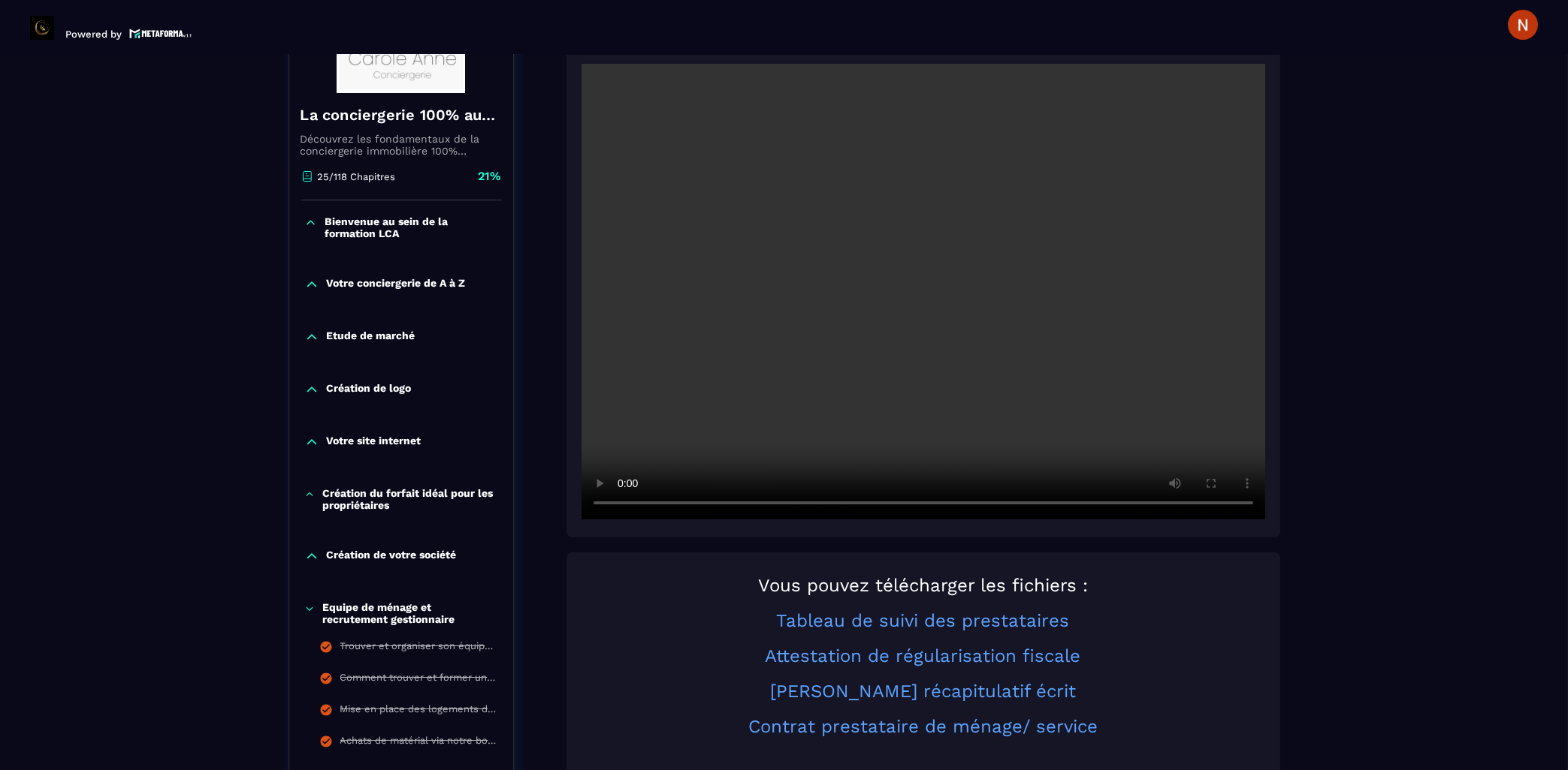
click at [944, 481] on div at bounding box center [923, 289] width 714 height 497
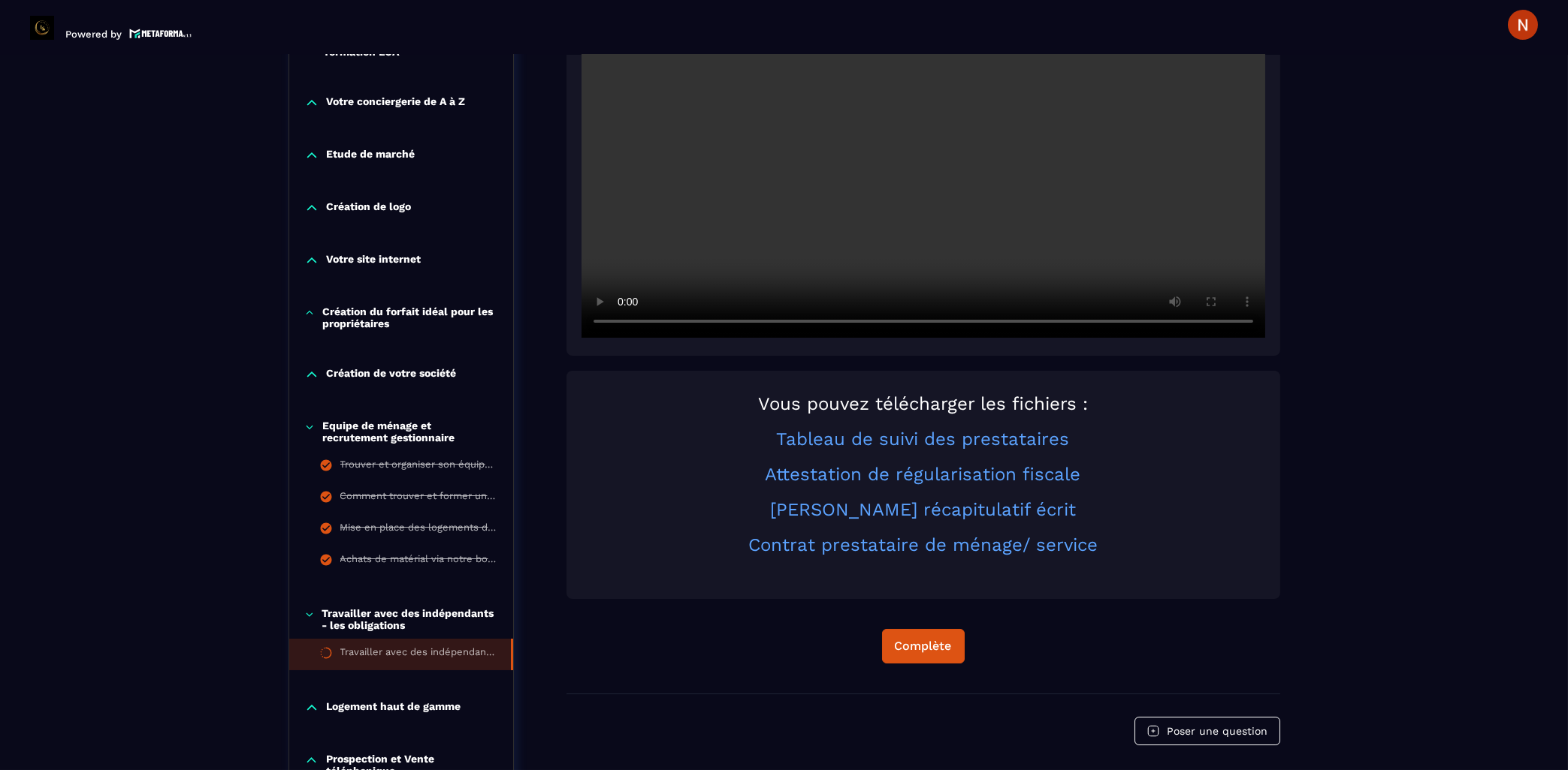
scroll to position [602, 0]
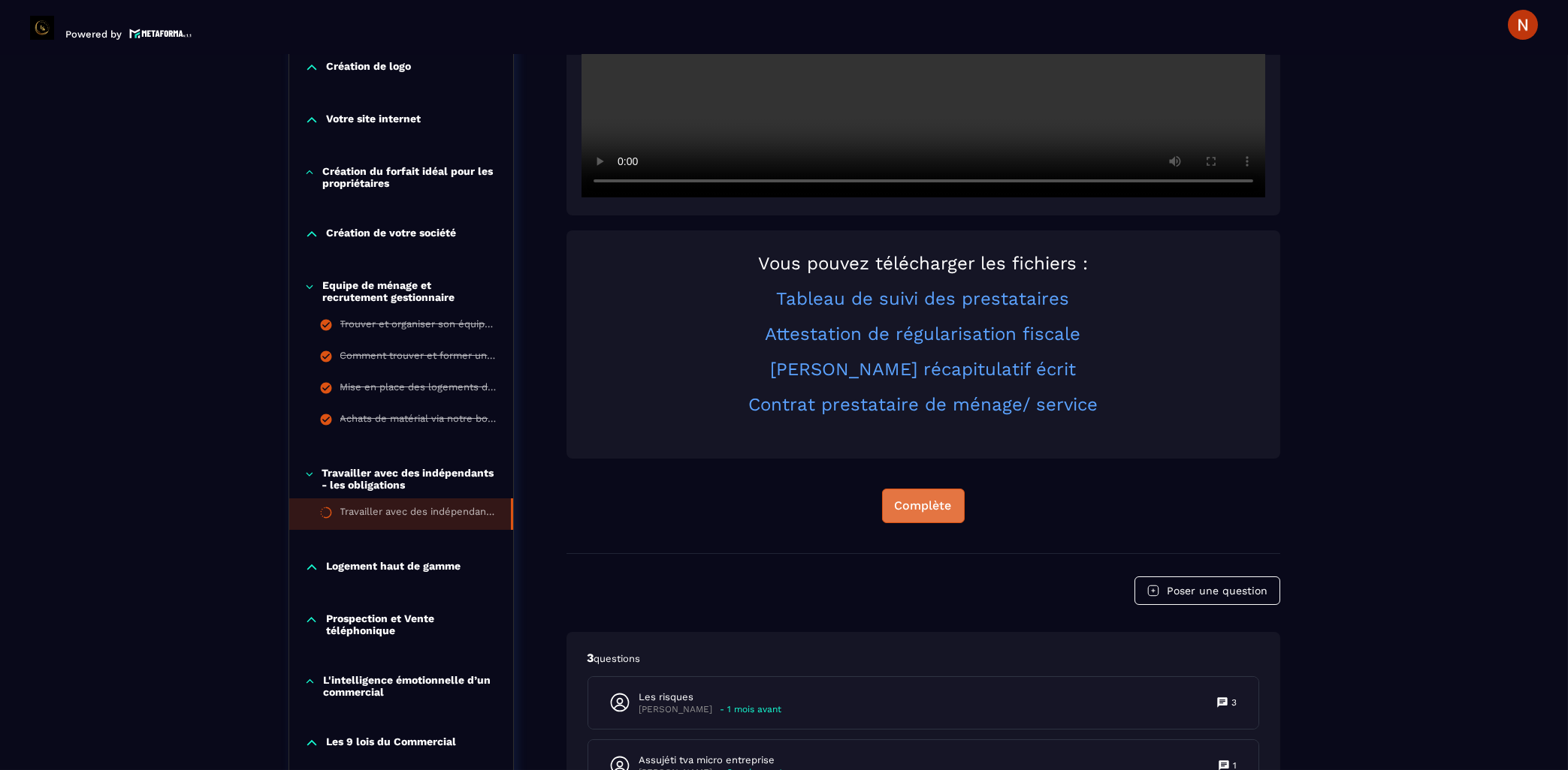
click at [940, 499] on div "Complète" at bounding box center [923, 506] width 57 height 15
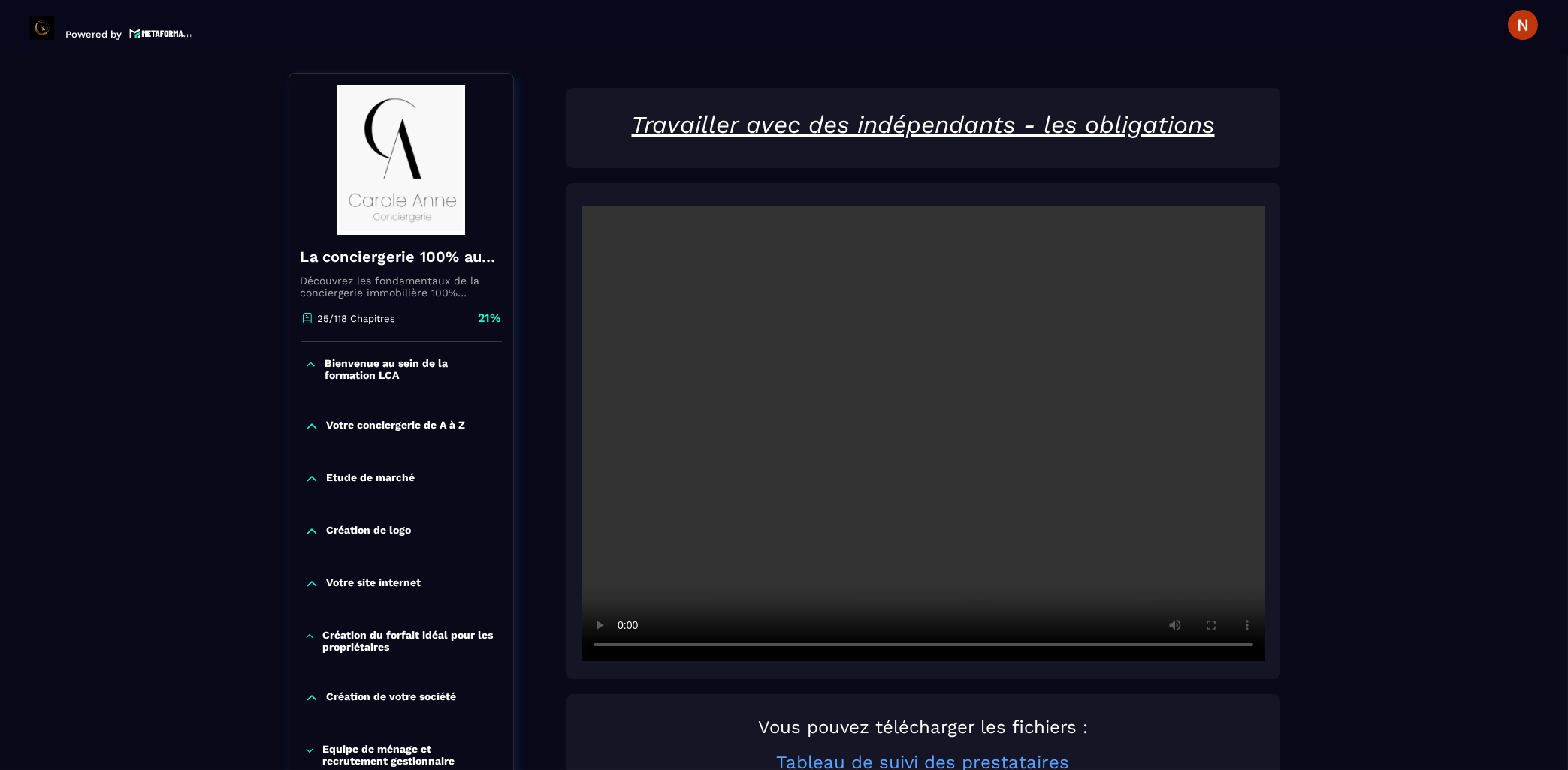
scroll to position [61, 0]
